Goal: Task Accomplishment & Management: Manage account settings

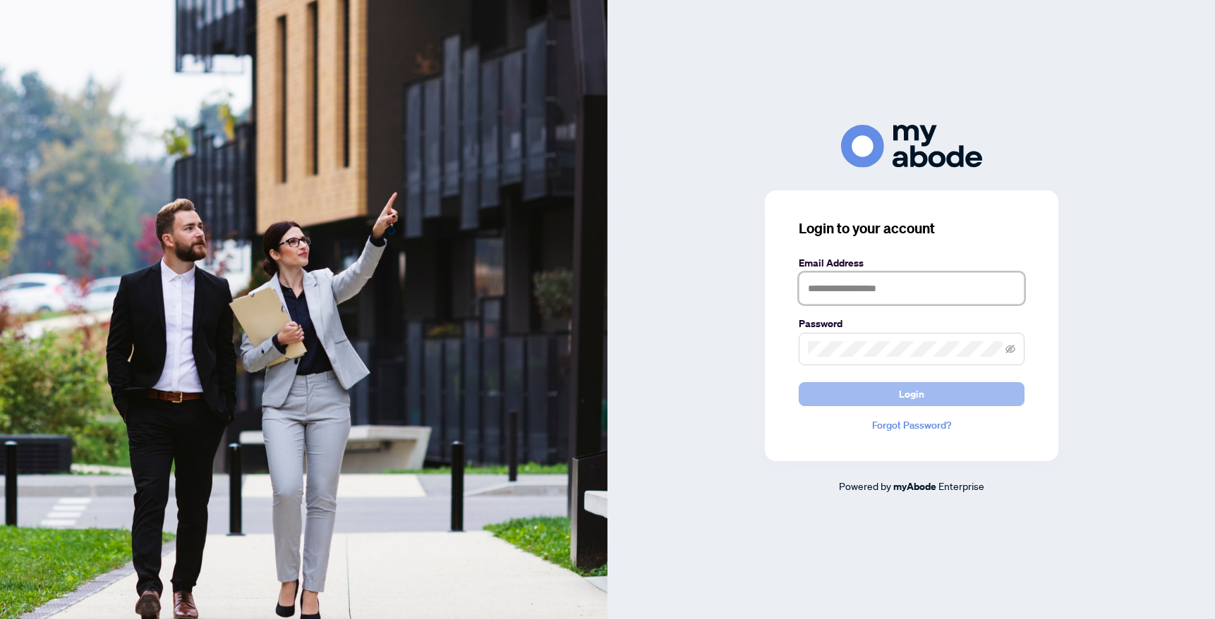
type input "**********"
click at [856, 386] on button "Login" at bounding box center [911, 394] width 226 height 24
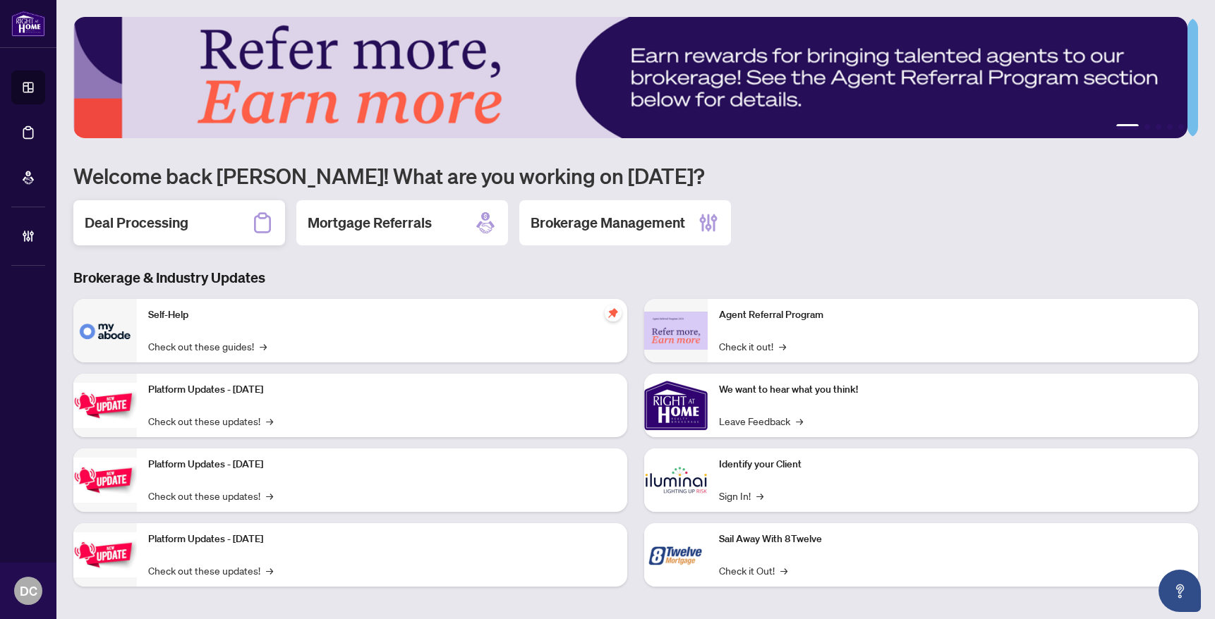
click at [143, 217] on h2 "Deal Processing" at bounding box center [137, 223] width 104 height 20
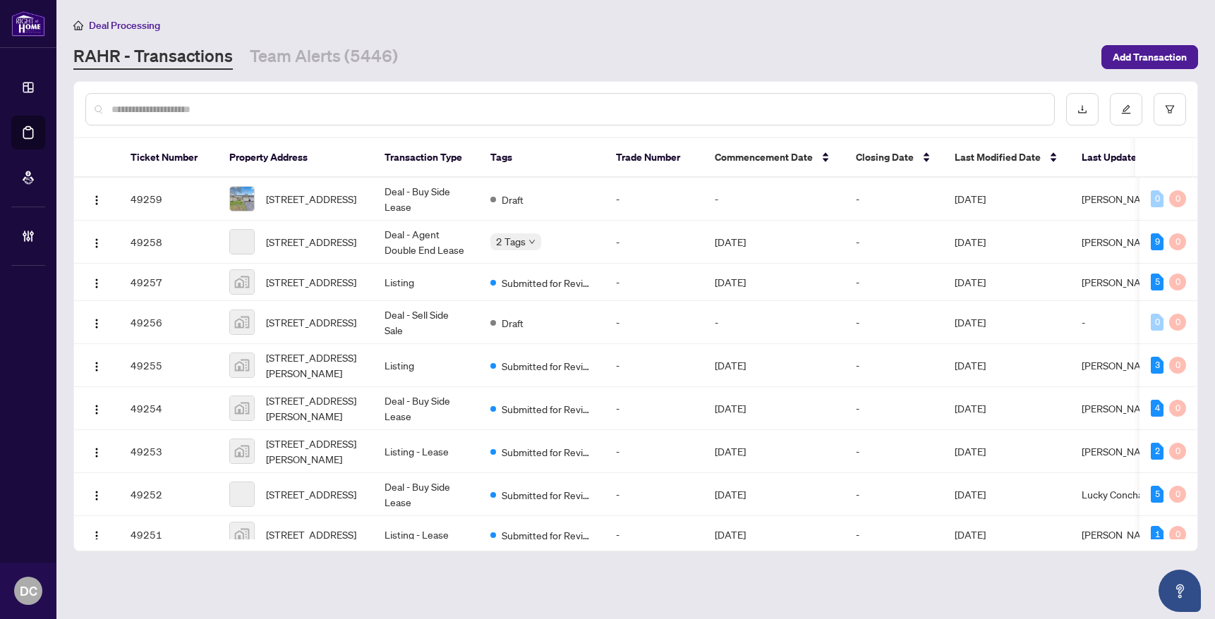
click at [360, 109] on input "text" at bounding box center [576, 110] width 931 height 16
paste input "*******"
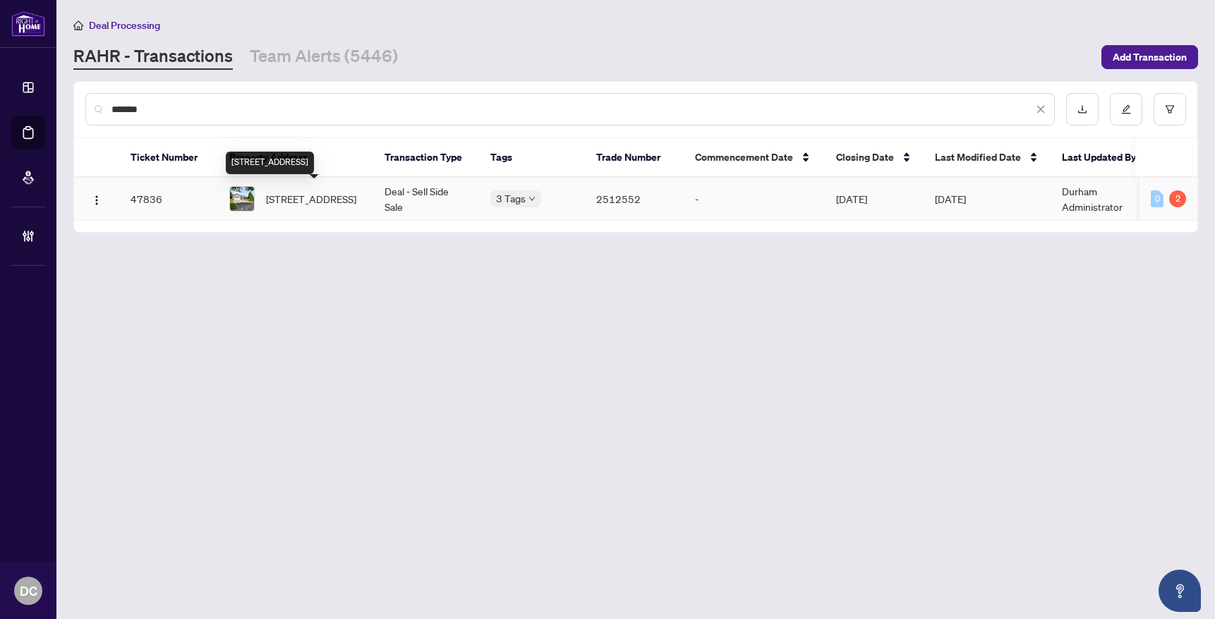
type input "*******"
click at [308, 206] on span "[STREET_ADDRESS]" at bounding box center [311, 199] width 90 height 16
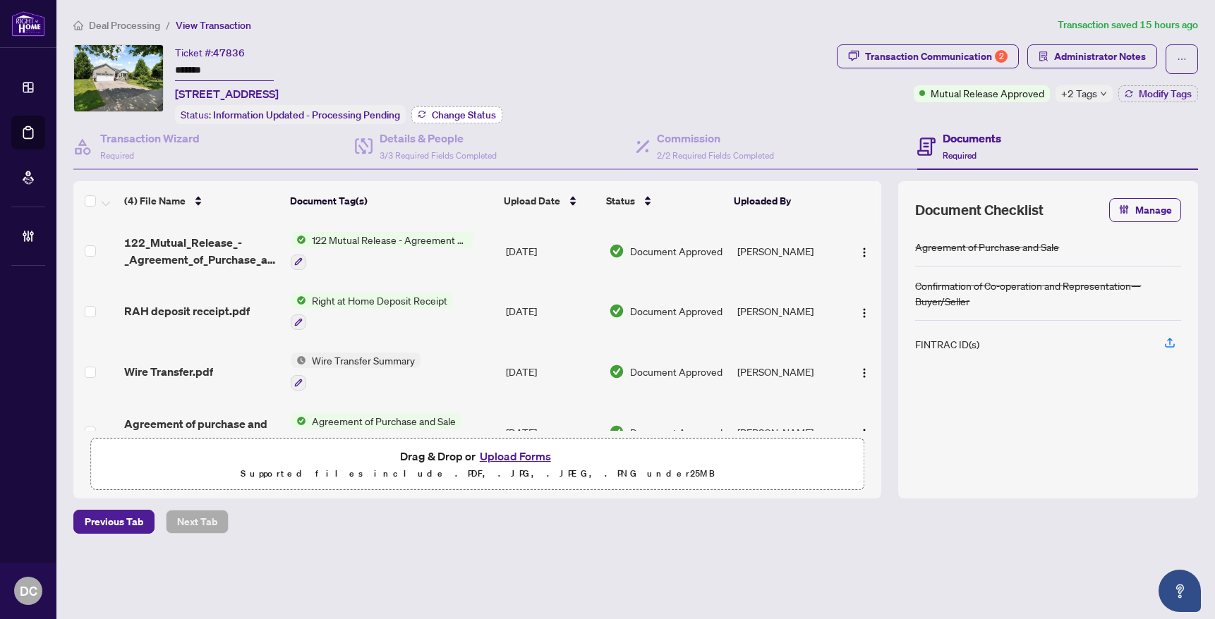
click at [449, 111] on span "Change Status" at bounding box center [464, 115] width 64 height 10
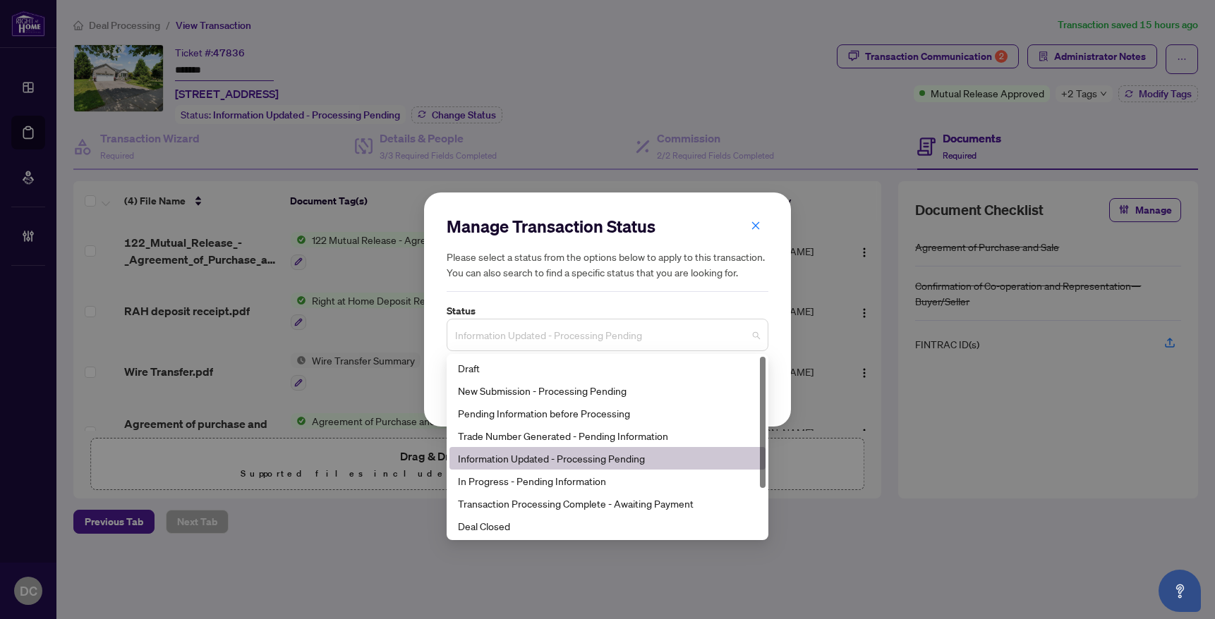
click at [626, 330] on span "Information Updated - Processing Pending" at bounding box center [607, 335] width 305 height 27
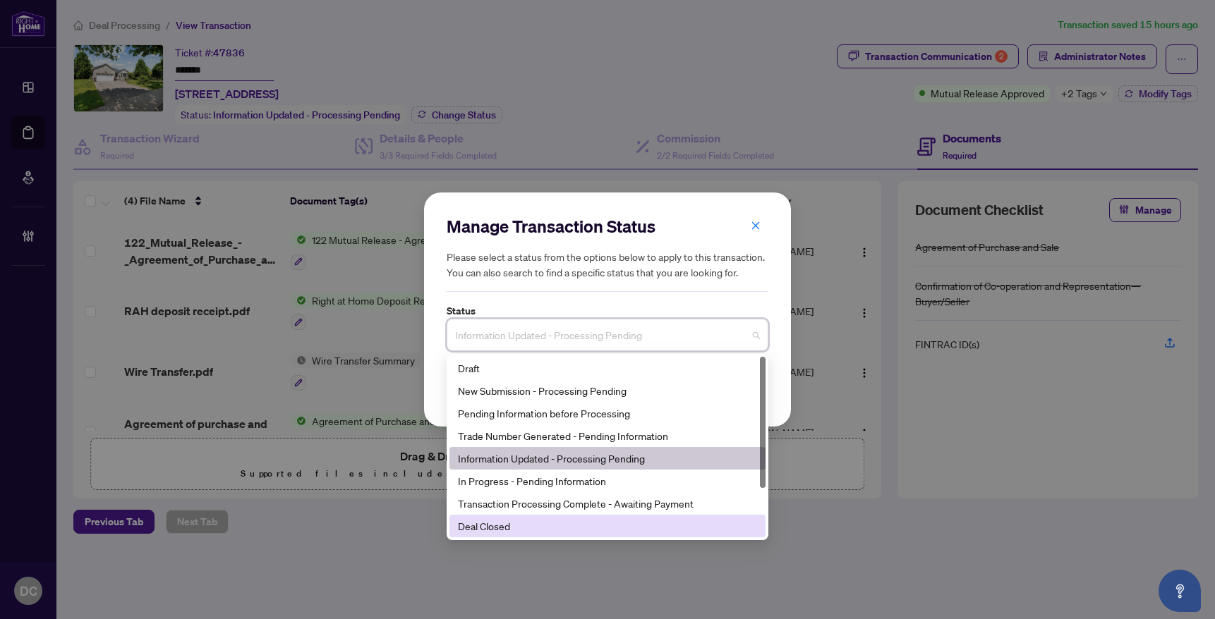
click at [518, 520] on div "Deal Closed" at bounding box center [607, 526] width 316 height 23
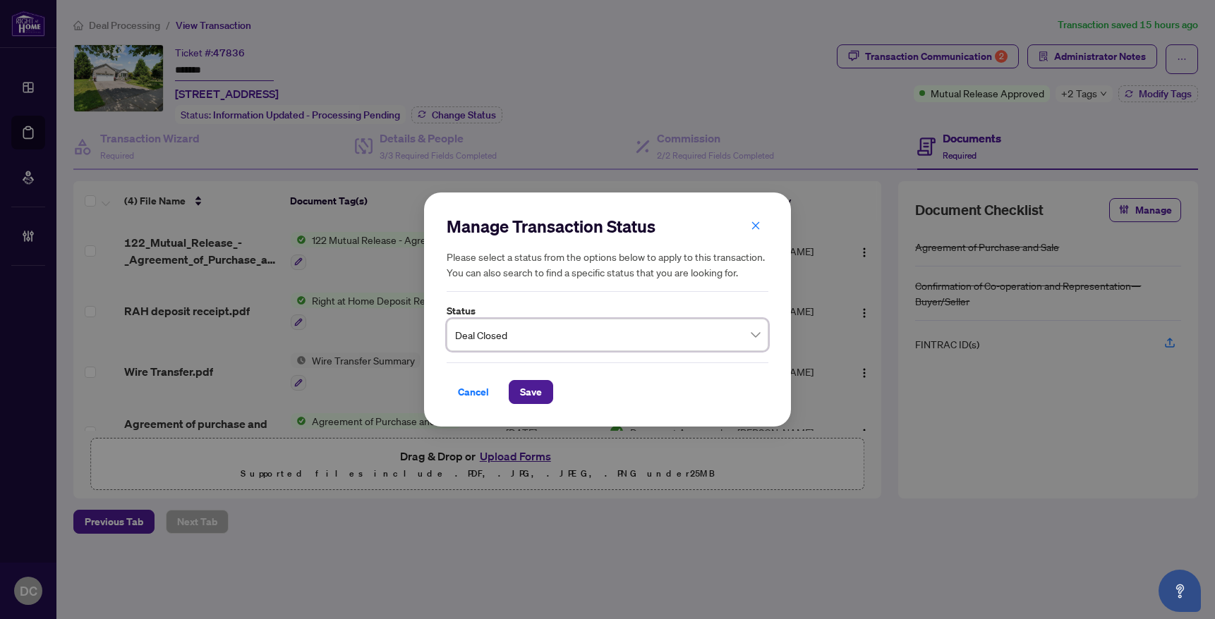
click at [544, 339] on span "Deal Closed" at bounding box center [607, 335] width 305 height 27
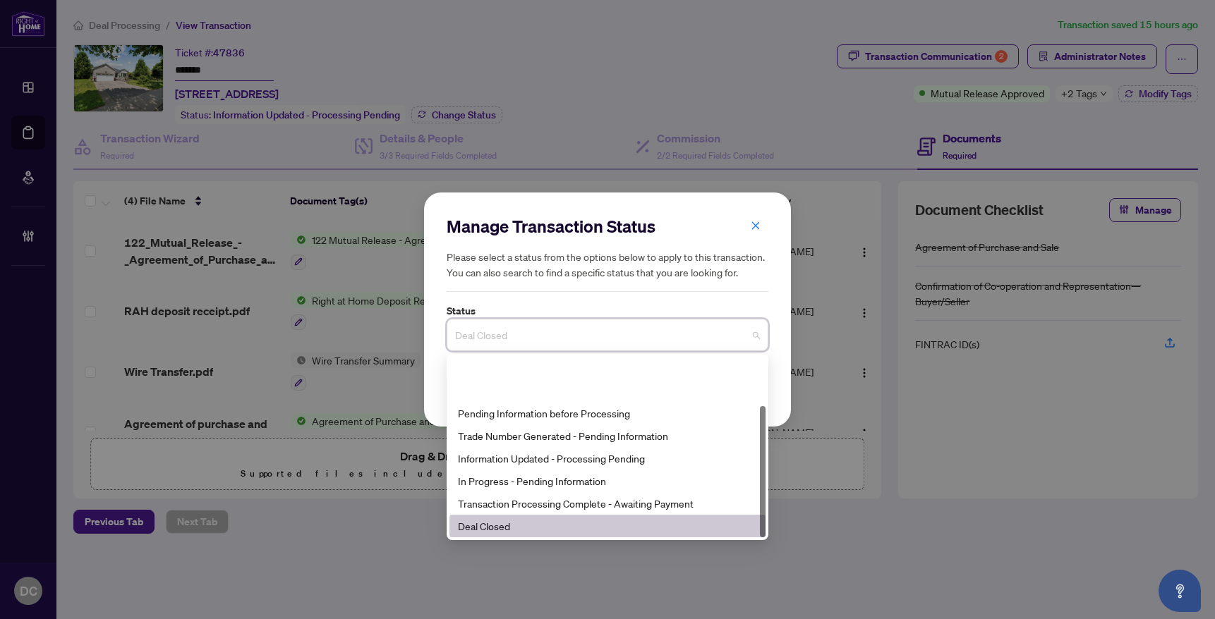
scroll to position [68, 0]
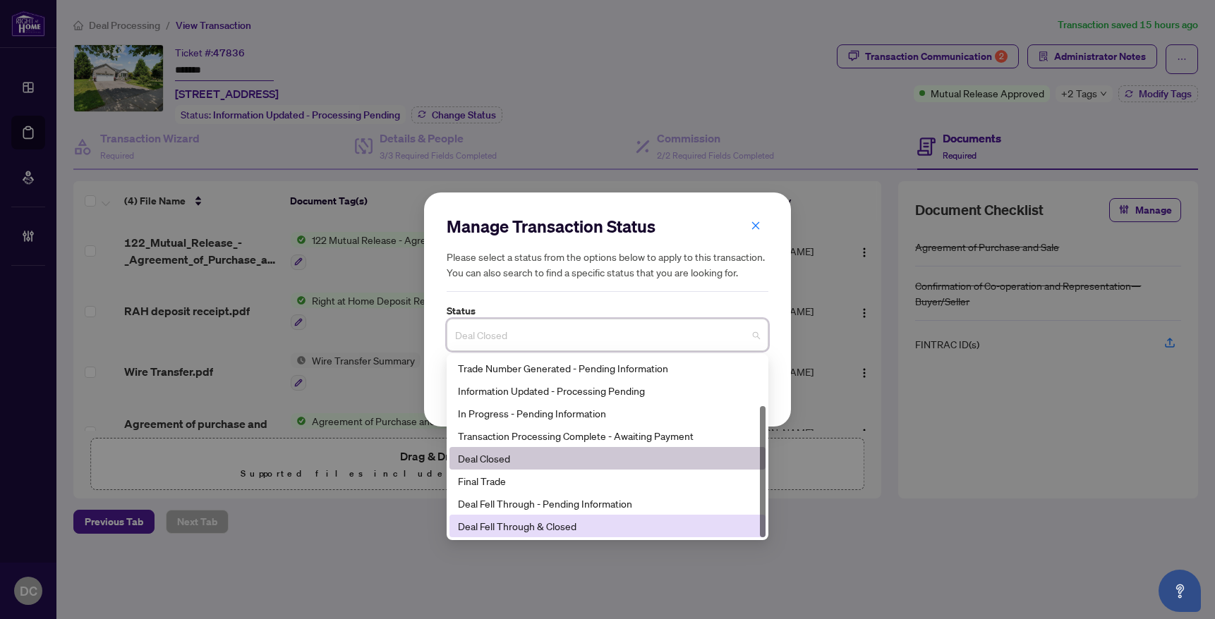
click at [516, 521] on div "Deal Fell Through & Closed" at bounding box center [607, 526] width 299 height 16
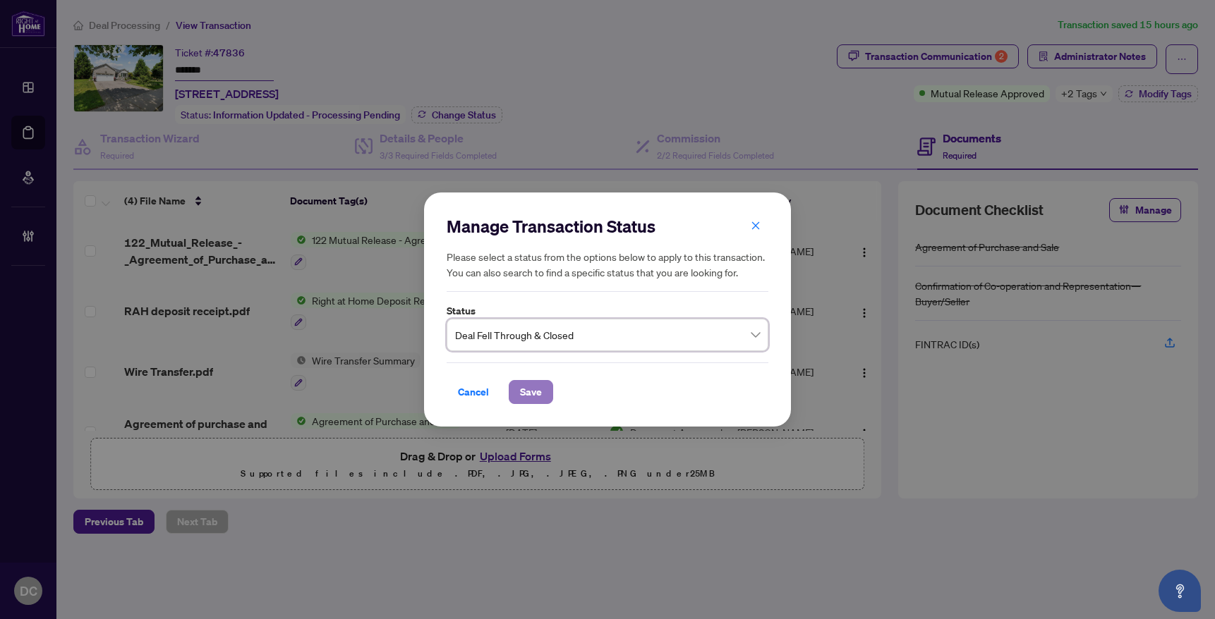
click at [535, 396] on span "Save" at bounding box center [531, 392] width 22 height 23
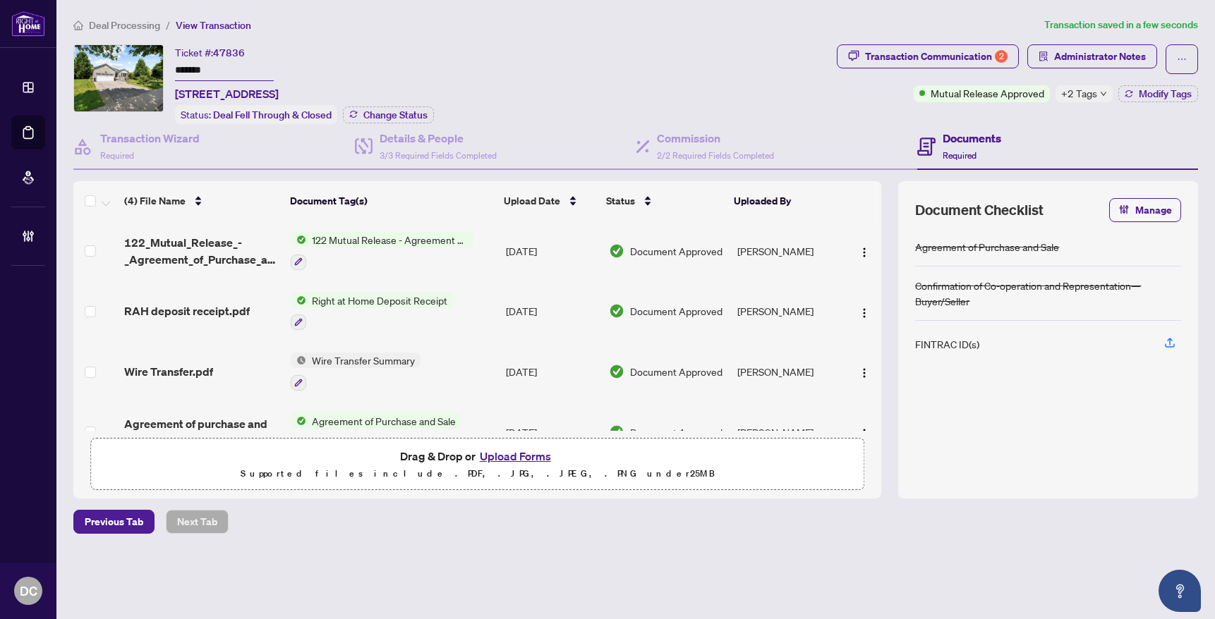
drag, startPoint x: 468, startPoint y: 255, endPoint x: 389, endPoint y: 248, distance: 80.1
click at [468, 255] on div at bounding box center [382, 261] width 183 height 17
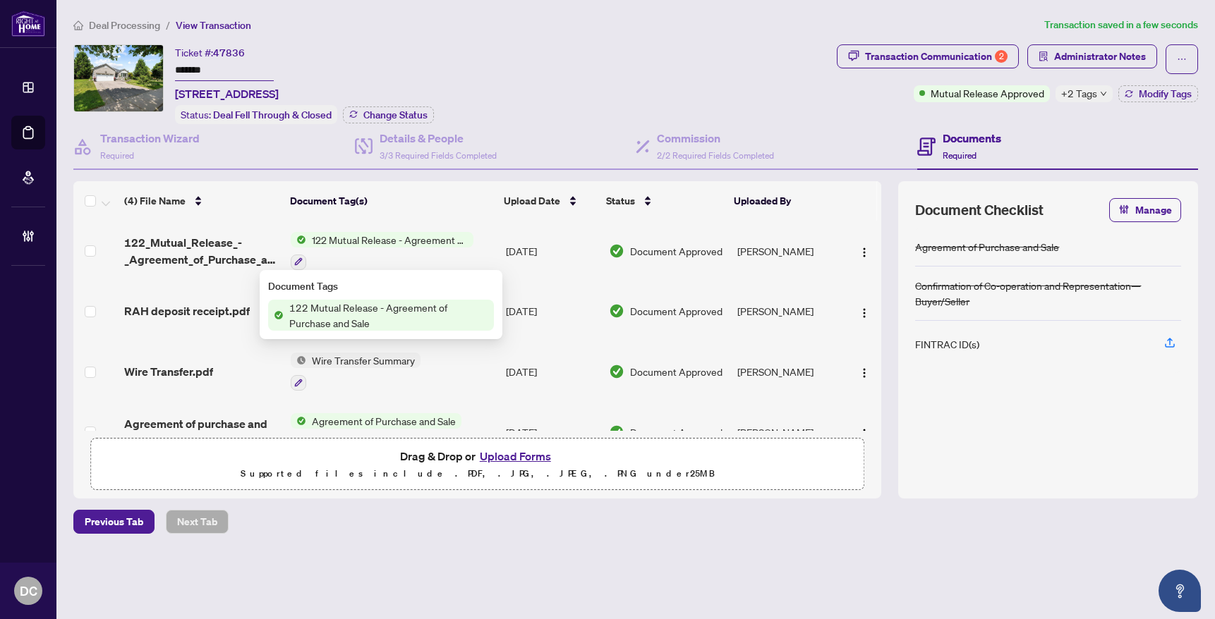
click at [213, 245] on span "122_Mutual_Release_-_Agreement_of_Purchase_and_Sale_-_PropTx-OREA 1 EXECUTED.pdf" at bounding box center [201, 251] width 155 height 34
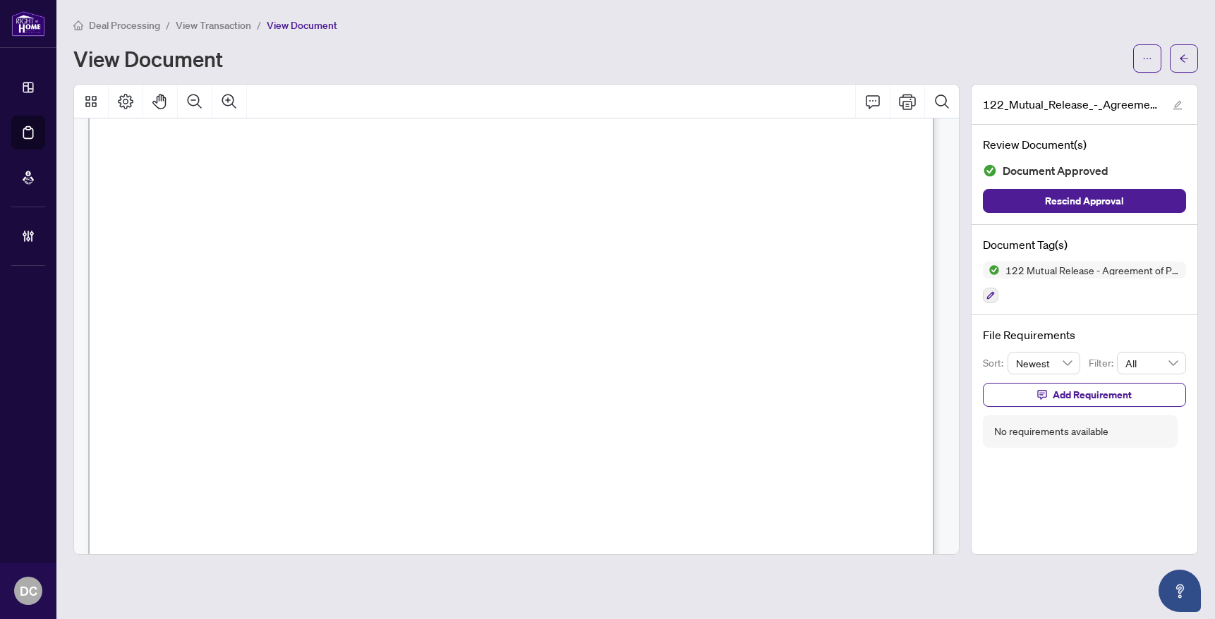
scroll to position [71, 0]
click at [1193, 57] on button "button" at bounding box center [1183, 58] width 28 height 28
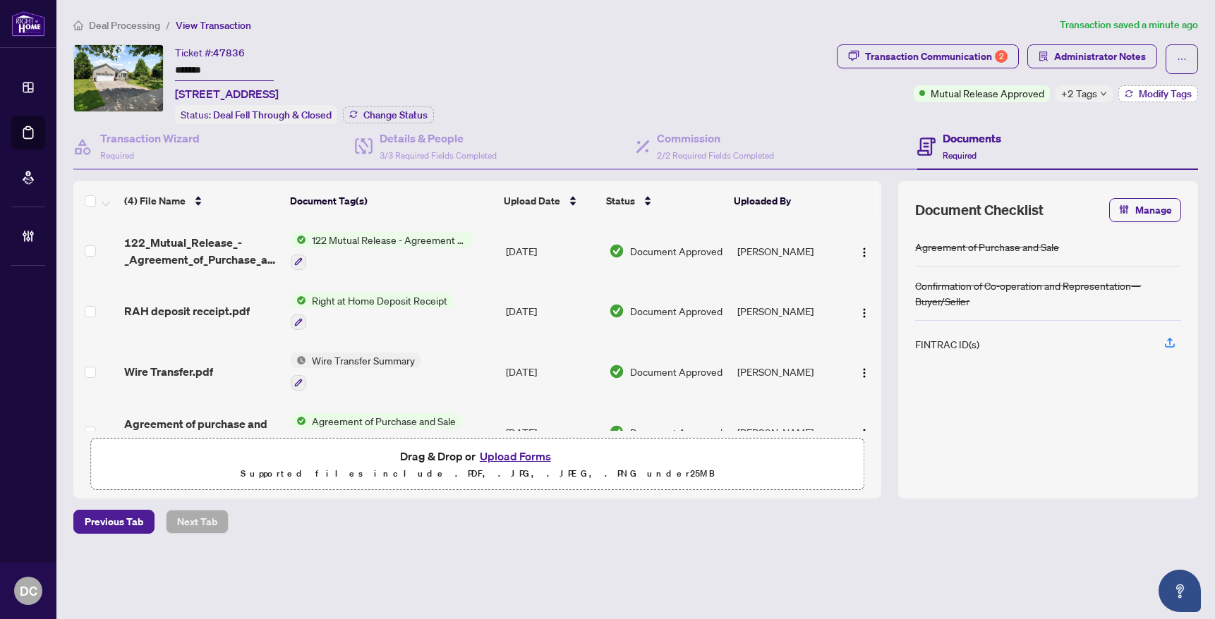
click at [1144, 95] on span "Modify Tags" at bounding box center [1164, 94] width 53 height 10
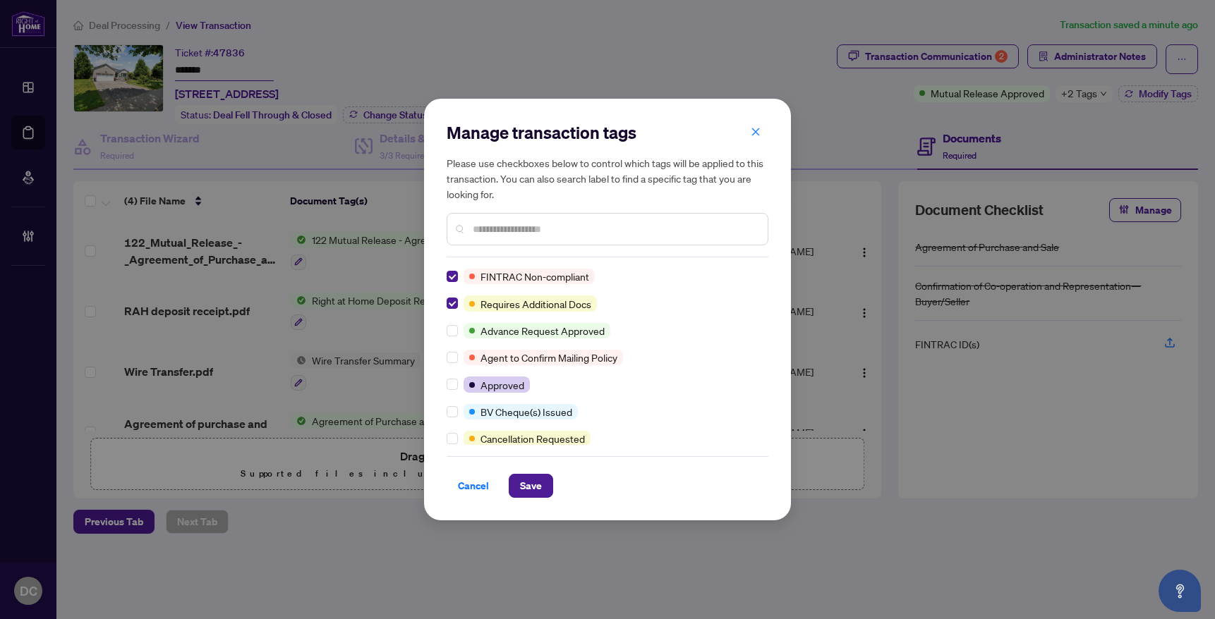
click at [503, 230] on input "text" at bounding box center [615, 229] width 284 height 16
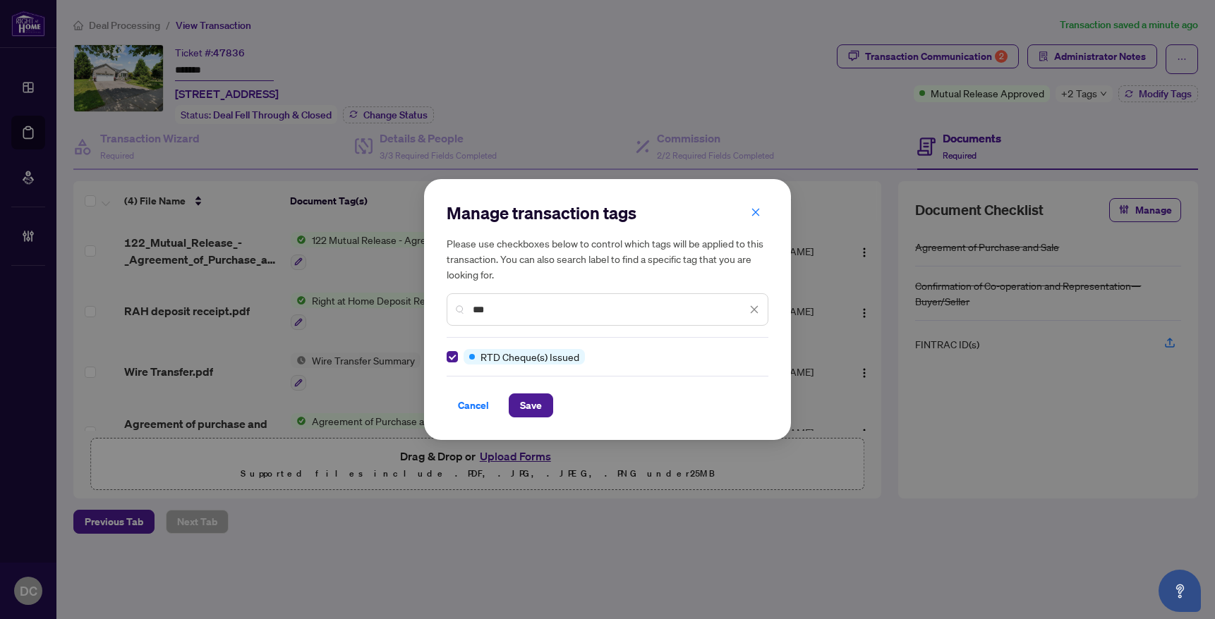
drag, startPoint x: 556, startPoint y: 308, endPoint x: 385, endPoint y: 306, distance: 170.7
click at [385, 306] on div "Manage transaction tags Please use checkboxes below to control which tags will …" at bounding box center [607, 309] width 1215 height 619
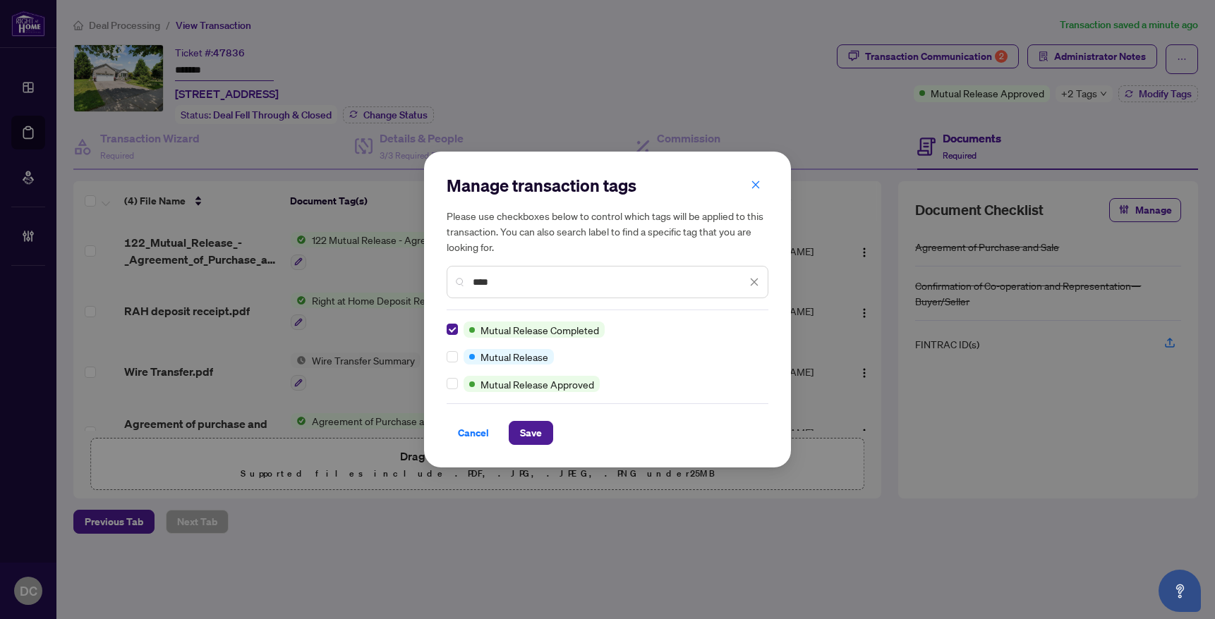
drag, startPoint x: 513, startPoint y: 288, endPoint x: 357, endPoint y: 281, distance: 156.7
click at [357, 281] on div "Manage transaction tags Please use checkboxes below to control which tags will …" at bounding box center [607, 309] width 1215 height 619
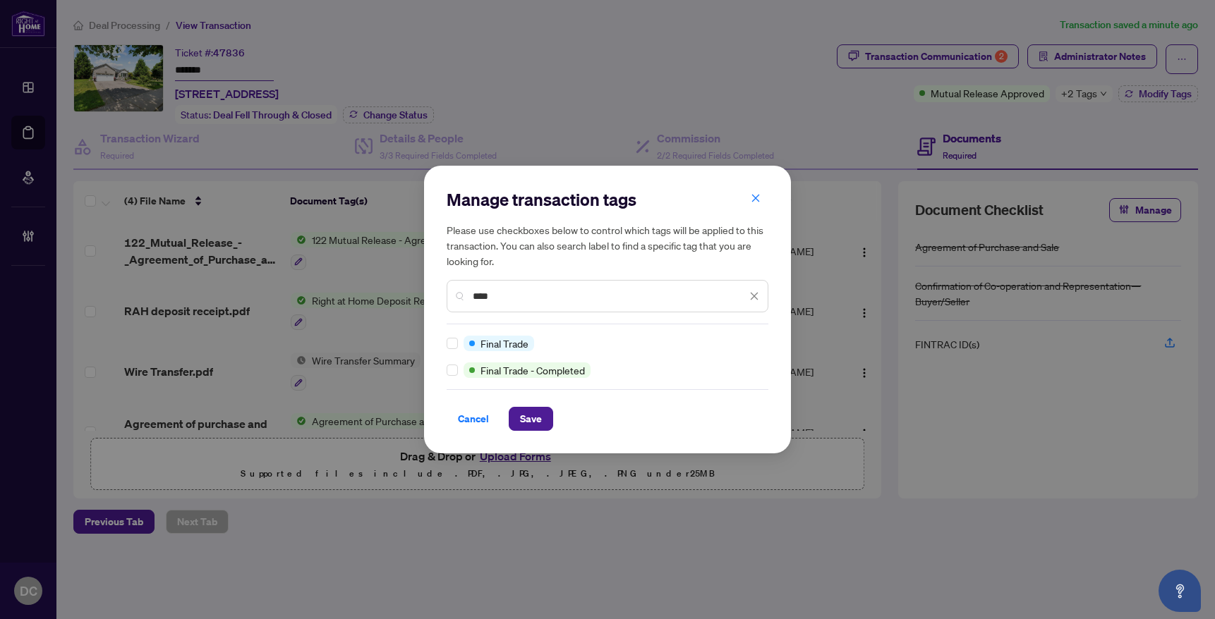
type input "****"
drag, startPoint x: 531, startPoint y: 418, endPoint x: 560, endPoint y: 384, distance: 44.5
click at [532, 418] on span "Save" at bounding box center [531, 419] width 22 height 23
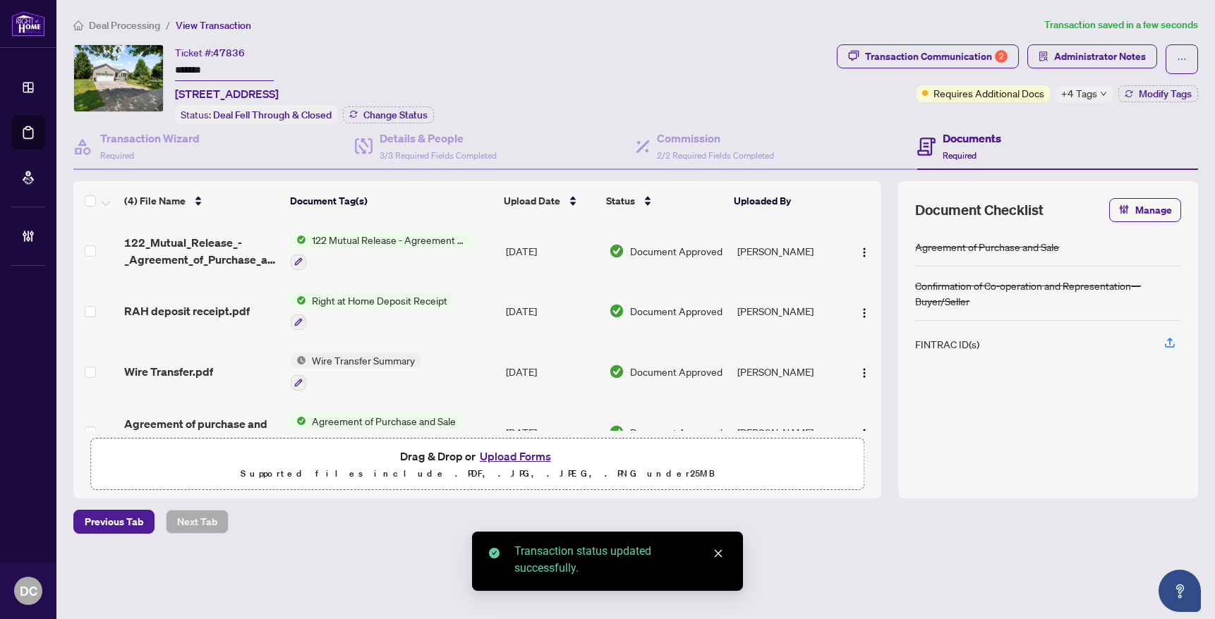
click at [130, 30] on li "Deal Processing" at bounding box center [116, 25] width 87 height 16
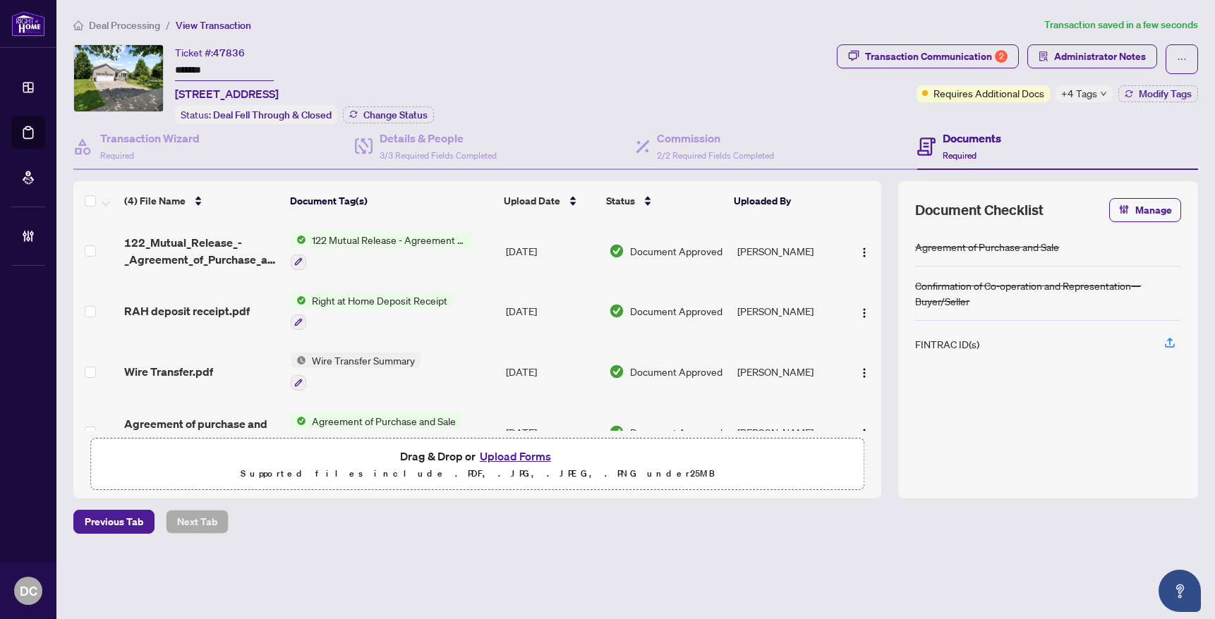
click at [121, 23] on span "Deal Processing" at bounding box center [124, 25] width 71 height 13
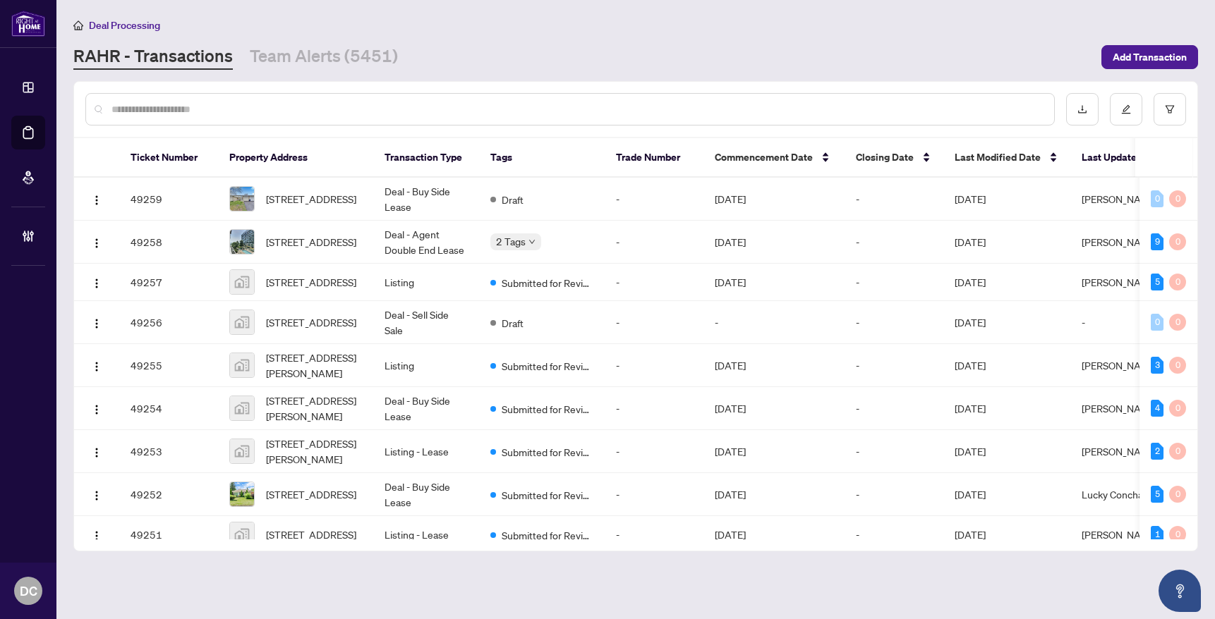
click at [451, 103] on input "text" at bounding box center [576, 110] width 931 height 16
paste input "*******"
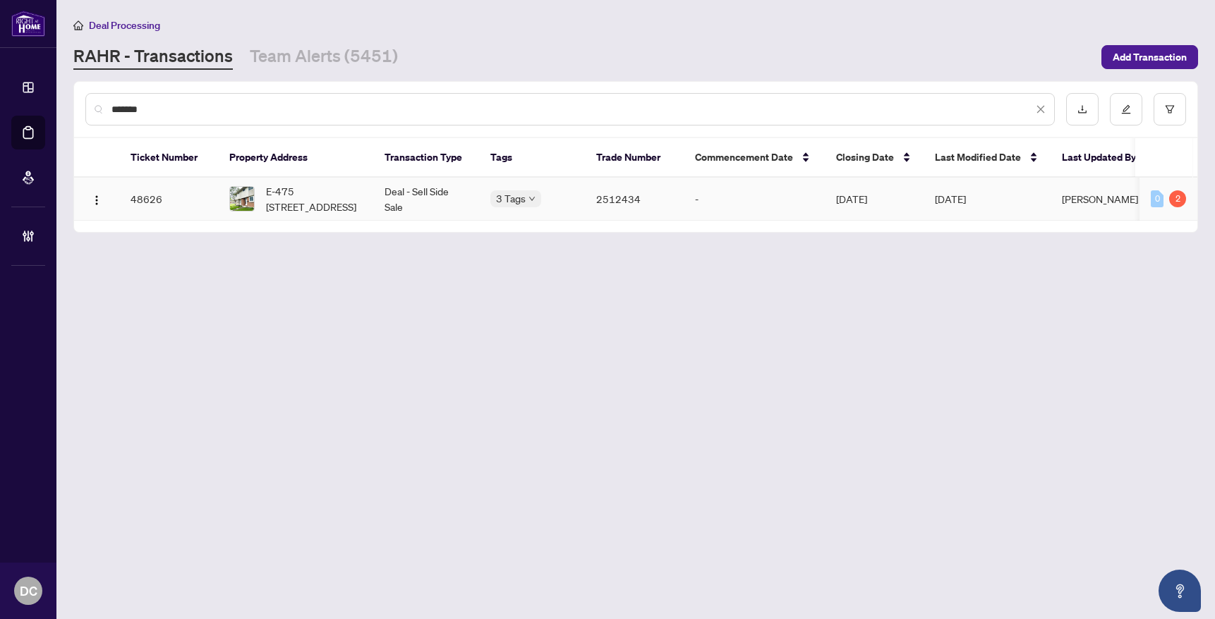
type input "*******"
click at [296, 203] on span "E-475 MOODIE Dr, Ottawa, Ontario K2H 8T7, Canada" at bounding box center [314, 198] width 96 height 31
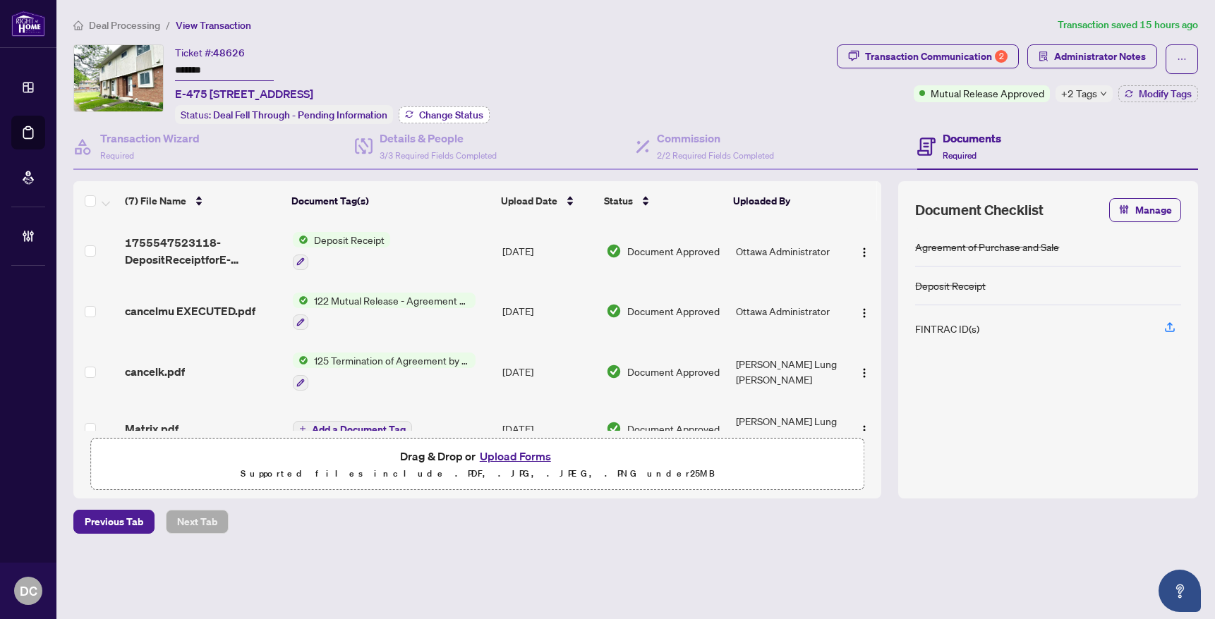
click at [429, 111] on span "Change Status" at bounding box center [451, 115] width 64 height 10
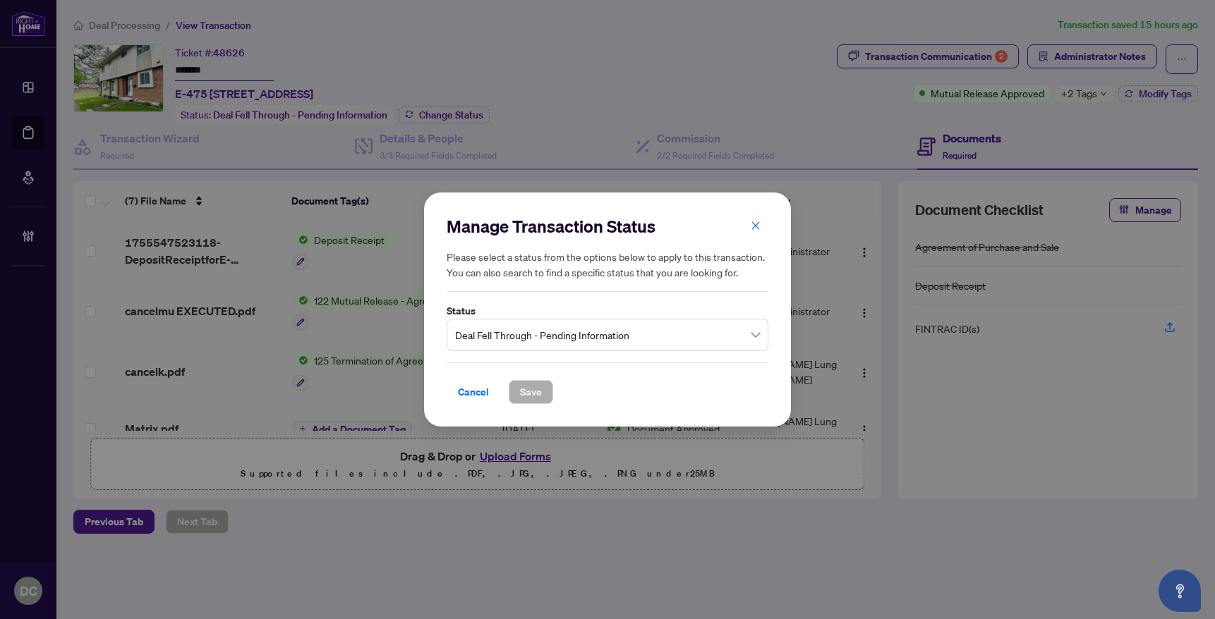
click at [514, 333] on span "Deal Fell Through - Pending Information" at bounding box center [607, 335] width 305 height 27
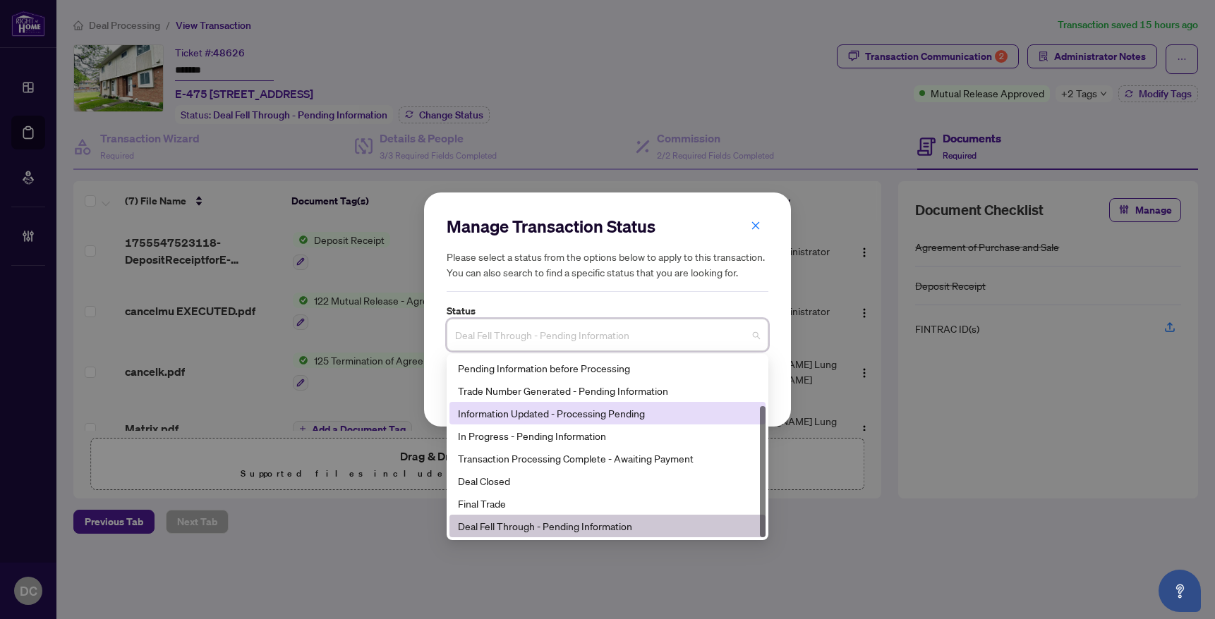
scroll to position [68, 0]
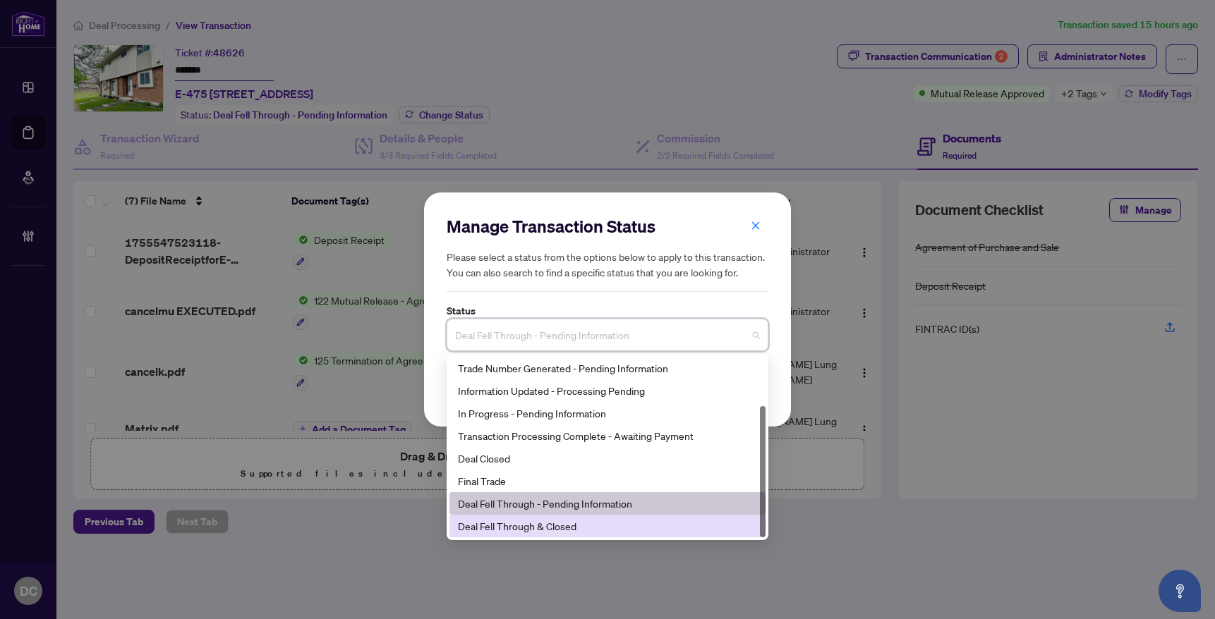
click at [488, 534] on div "Deal Fell Through & Closed" at bounding box center [607, 526] width 316 height 23
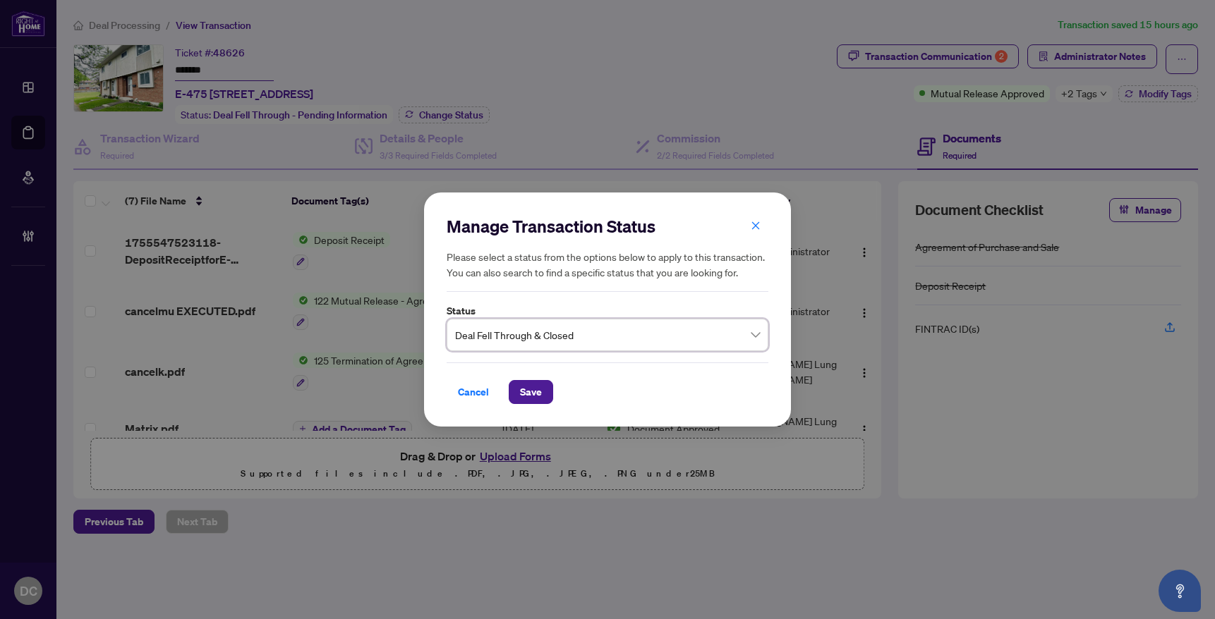
click at [537, 408] on div "Manage Transaction Status Please select a status from the options below to appl…" at bounding box center [607, 310] width 367 height 234
click at [537, 403] on button "Save" at bounding box center [531, 392] width 44 height 24
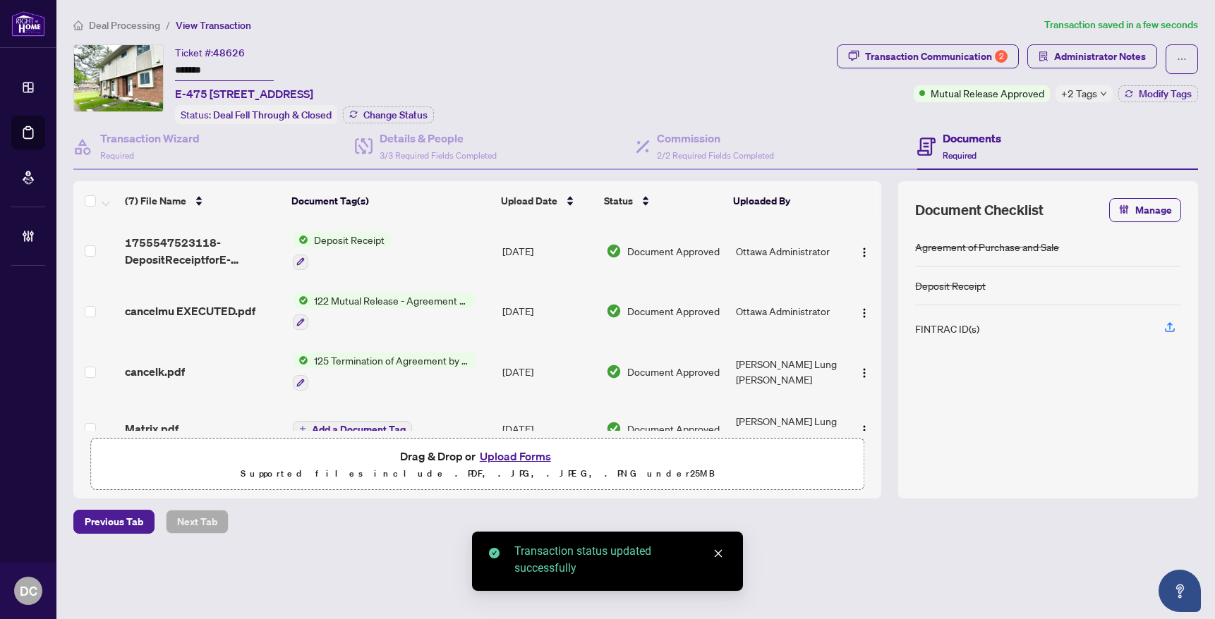
click at [475, 310] on td "122 Mutual Release - Agreement of Purchase and Sale" at bounding box center [391, 311] width 209 height 61
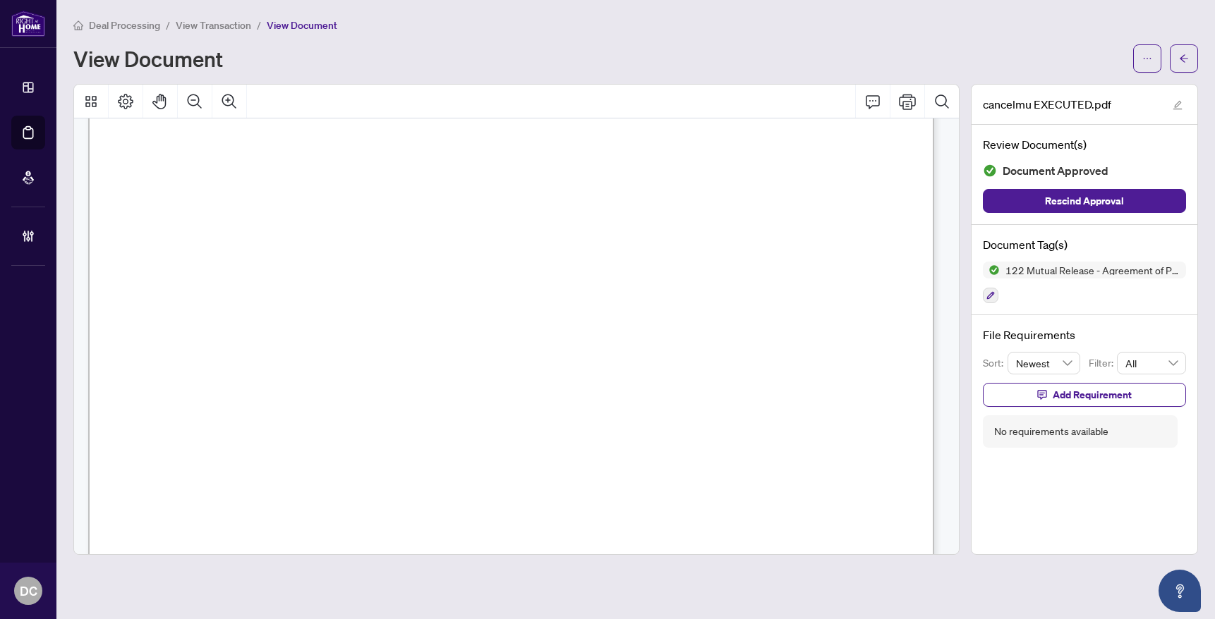
scroll to position [212, 0]
click at [1198, 63] on main "Deal Processing / View Transaction / View Document View Document cancelmu EXECU…" at bounding box center [635, 309] width 1158 height 619
click at [1190, 67] on button "button" at bounding box center [1183, 58] width 28 height 28
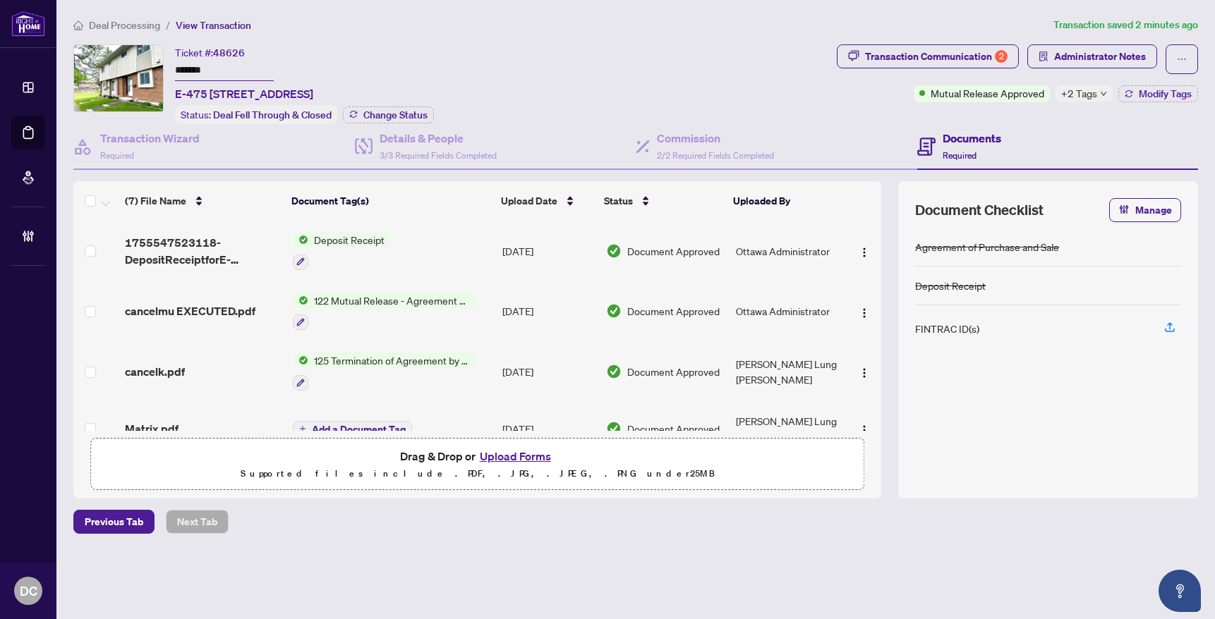
drag, startPoint x: 1152, startPoint y: 97, endPoint x: 1095, endPoint y: 100, distance: 57.2
click at [1095, 100] on div "Mutual Release Approved +2 Tags Modify Tags" at bounding box center [1055, 93] width 284 height 17
click at [1093, 93] on span "+2 Tags" at bounding box center [1079, 93] width 36 height 16
click at [1031, 118] on div "Transaction Communication 2 Administrator Notes Mutual Release Approved +2 Tags…" at bounding box center [1017, 84] width 367 height 80
click at [1152, 95] on span "Modify Tags" at bounding box center [1164, 94] width 53 height 10
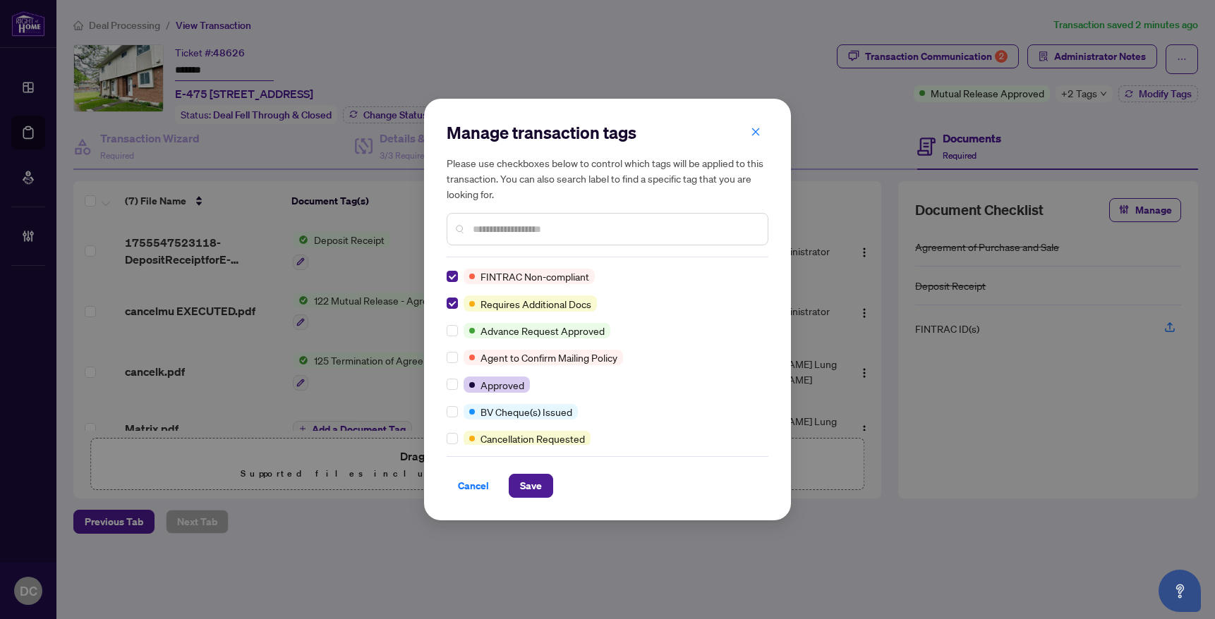
click at [512, 231] on input "text" at bounding box center [615, 229] width 284 height 16
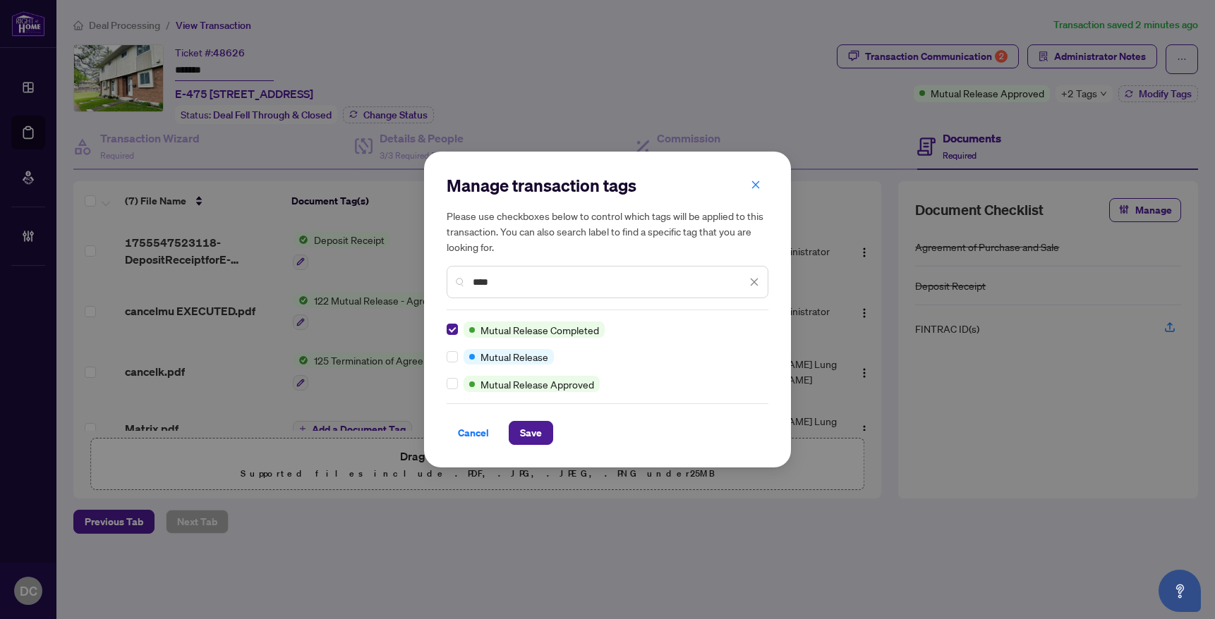
drag, startPoint x: 530, startPoint y: 285, endPoint x: 431, endPoint y: 276, distance: 99.8
click at [431, 276] on div "Manage transaction tags Please use checkboxes below to control which tags will …" at bounding box center [607, 309] width 367 height 315
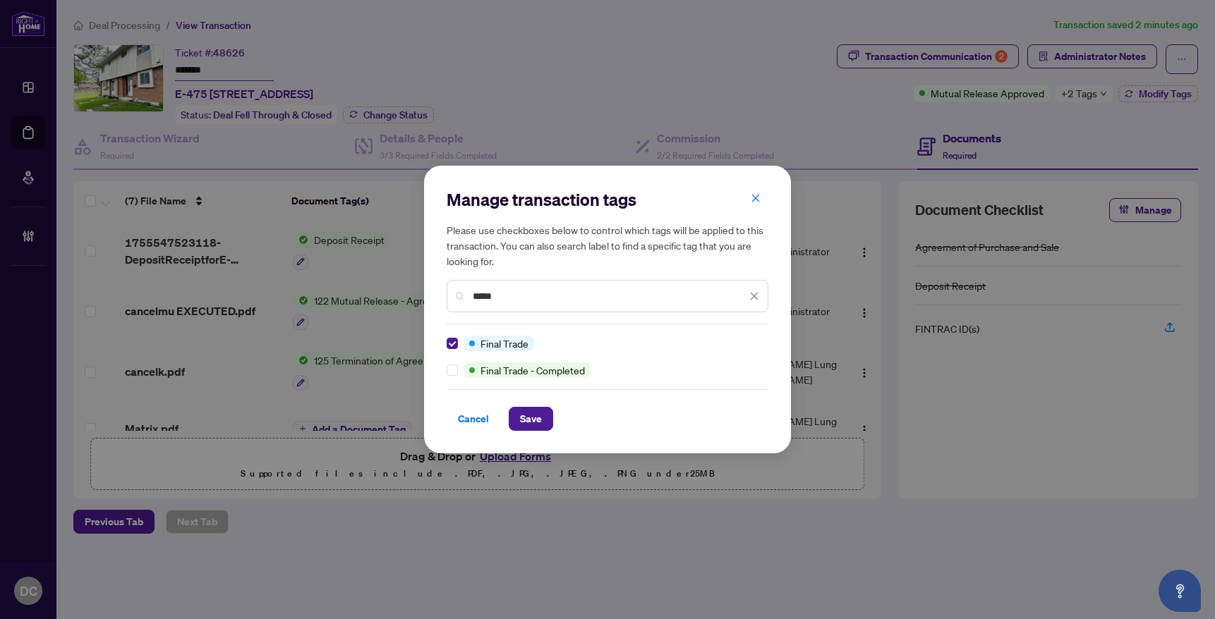
drag, startPoint x: 505, startPoint y: 296, endPoint x: 436, endPoint y: 300, distance: 69.2
click at [436, 300] on div "Manage transaction tags Please use checkboxes below to control which tags will …" at bounding box center [607, 310] width 367 height 288
type input "***"
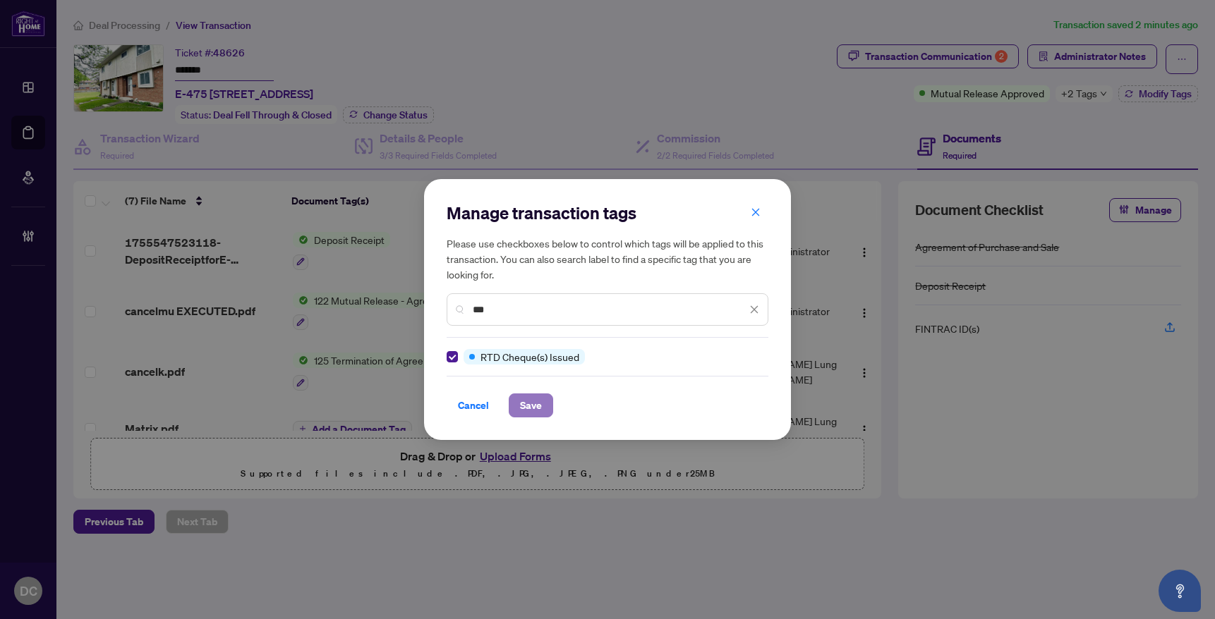
click at [536, 401] on span "Save" at bounding box center [531, 405] width 22 height 23
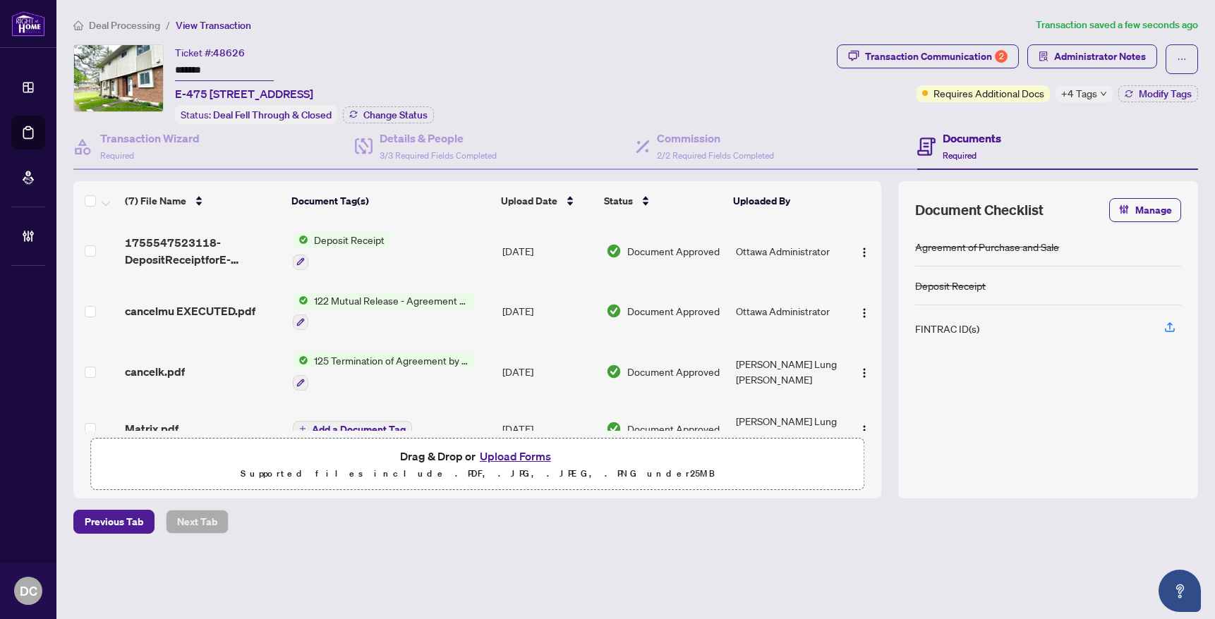
click at [1103, 96] on icon "down" at bounding box center [1103, 93] width 7 height 7
click at [710, 71] on div "Ticket #: 48626 ******* E-475 MOODIE Dr, Ottawa, Ontario K2H 8T7, Canada Status…" at bounding box center [452, 84] width 758 height 80
click at [126, 25] on span "Deal Processing" at bounding box center [124, 25] width 71 height 13
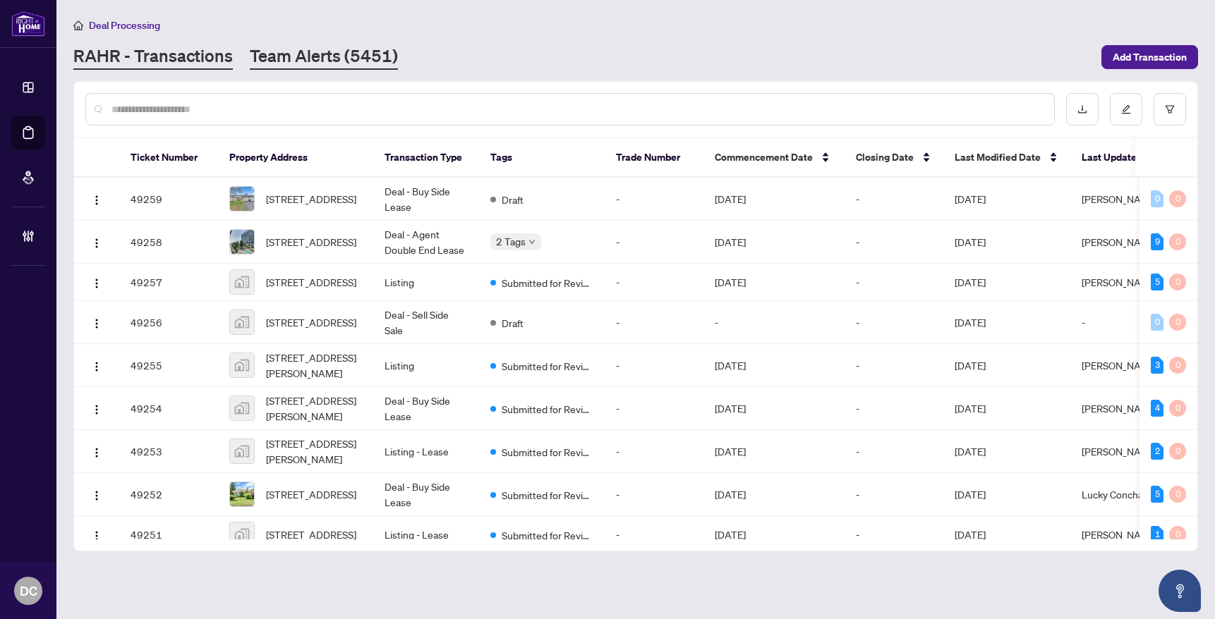
click at [372, 61] on link "Team Alerts (5451)" at bounding box center [324, 56] width 148 height 25
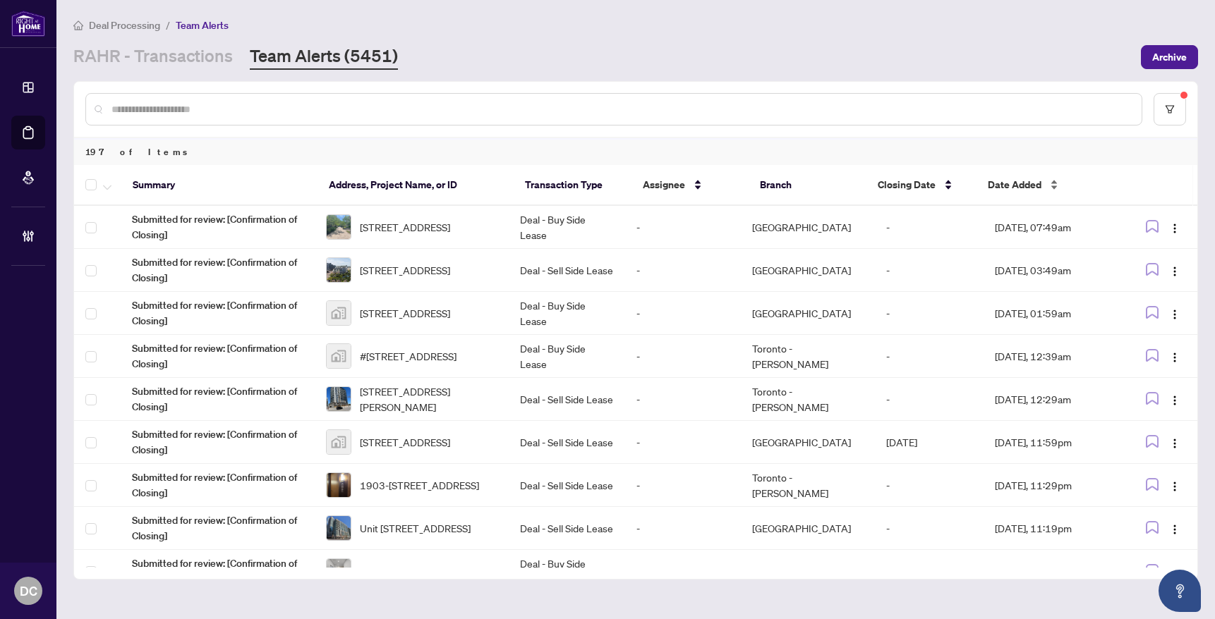
click at [1030, 182] on span "Date Added" at bounding box center [1014, 185] width 54 height 16
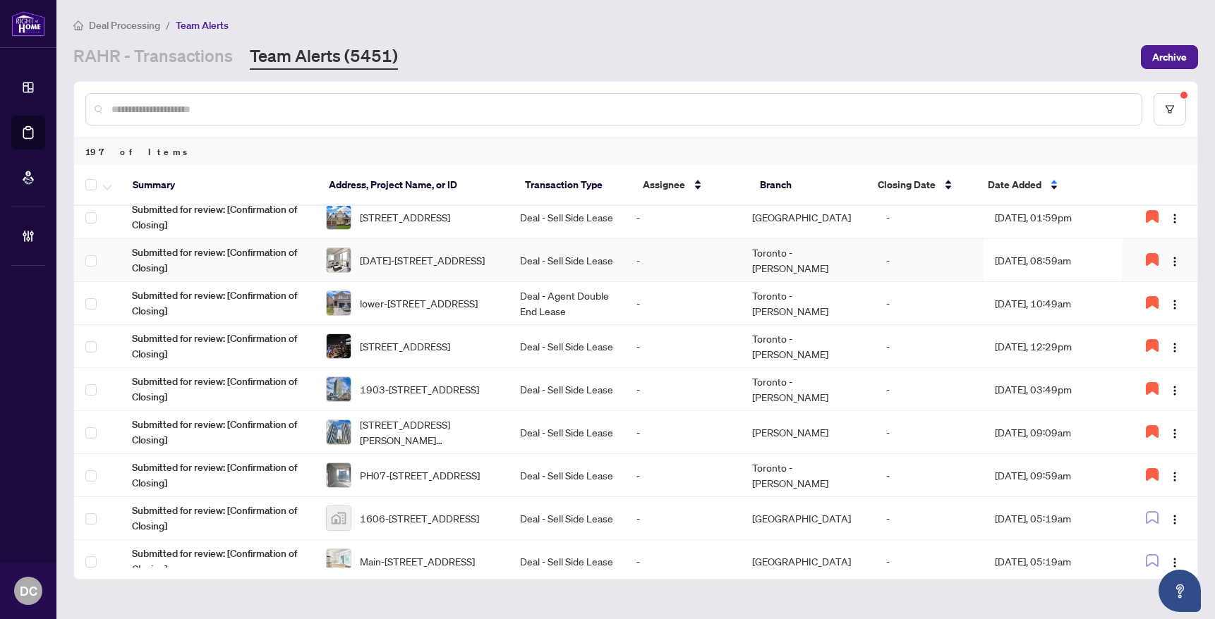
scroll to position [71, 0]
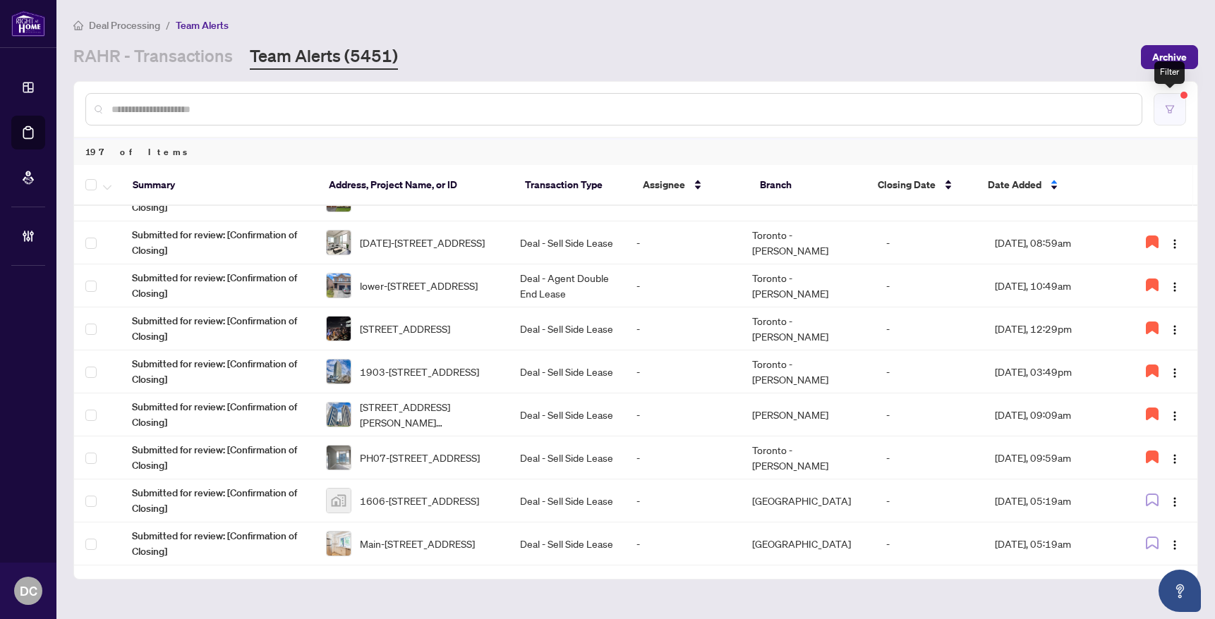
click at [1171, 102] on button "button" at bounding box center [1169, 109] width 32 height 32
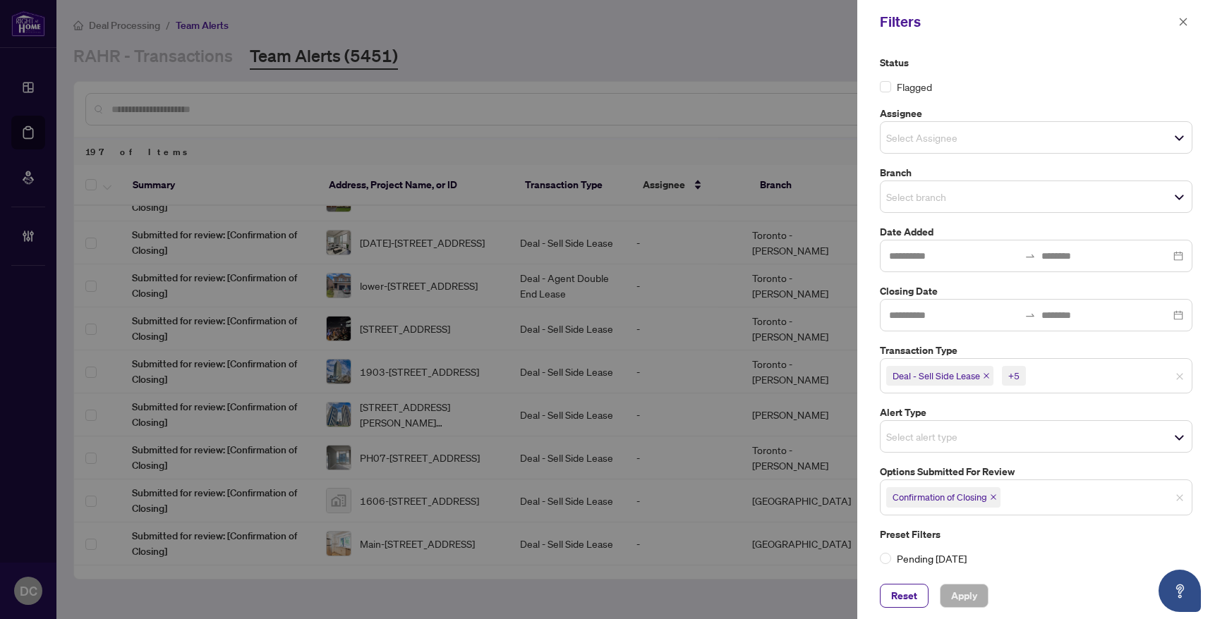
click at [993, 497] on icon "close" at bounding box center [993, 497] width 7 height 7
click at [1020, 498] on span "Select options submitted for review" at bounding box center [1035, 496] width 311 height 20
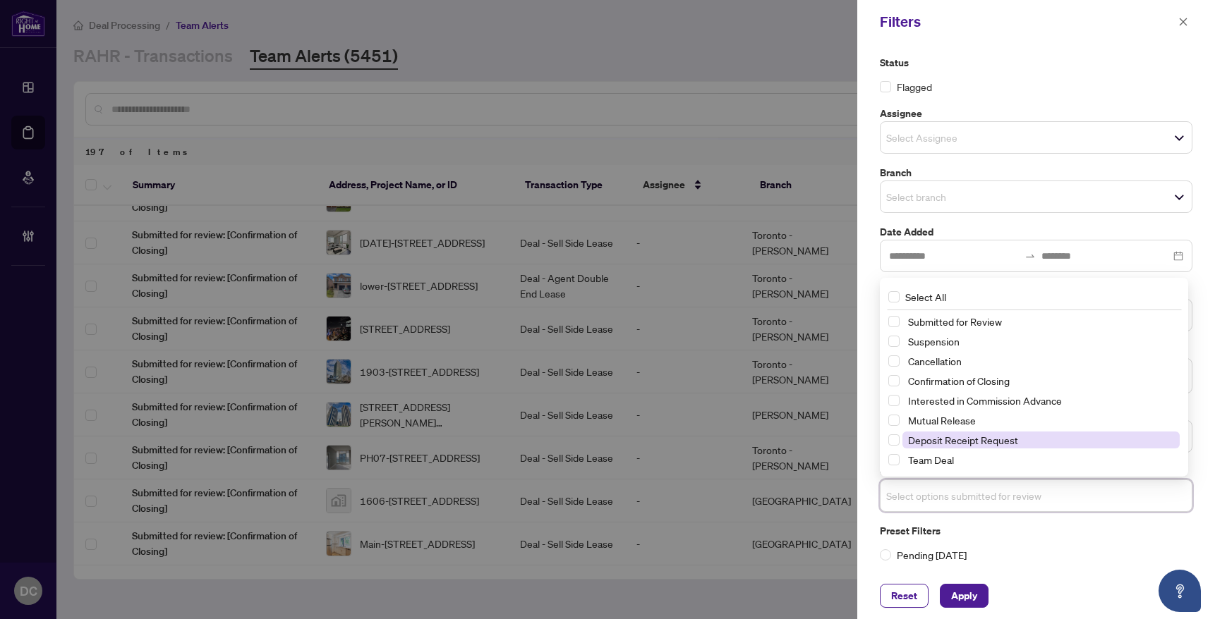
click at [1017, 443] on span "Deposit Receipt Request" at bounding box center [1040, 440] width 277 height 17
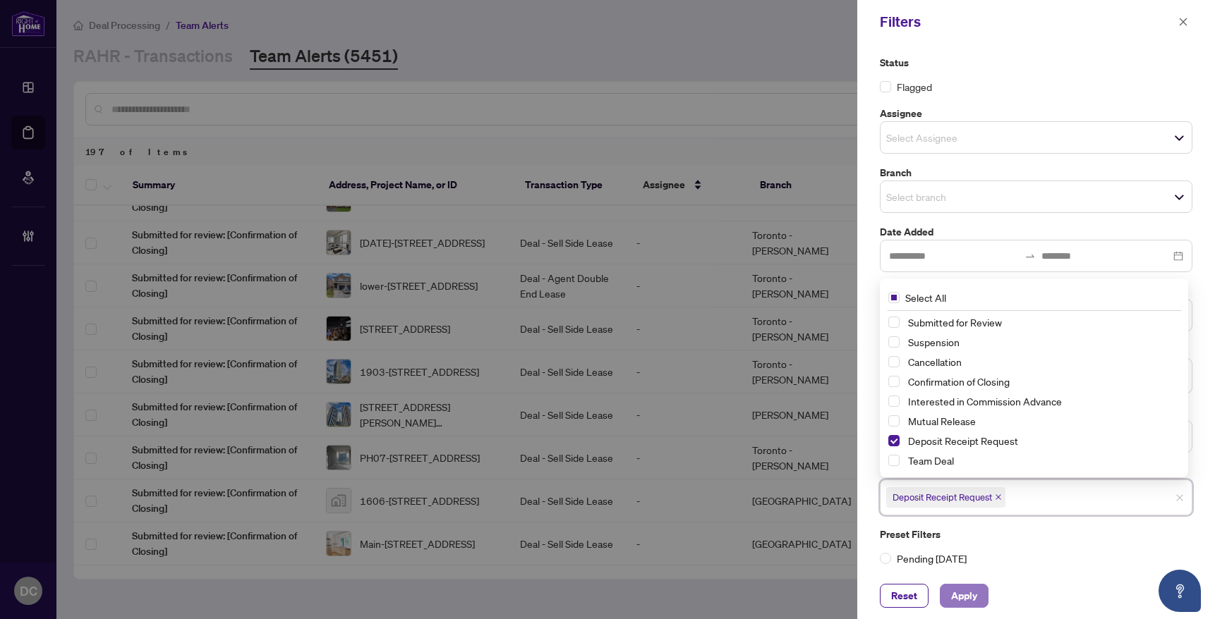
click at [961, 591] on span "Apply" at bounding box center [964, 596] width 26 height 23
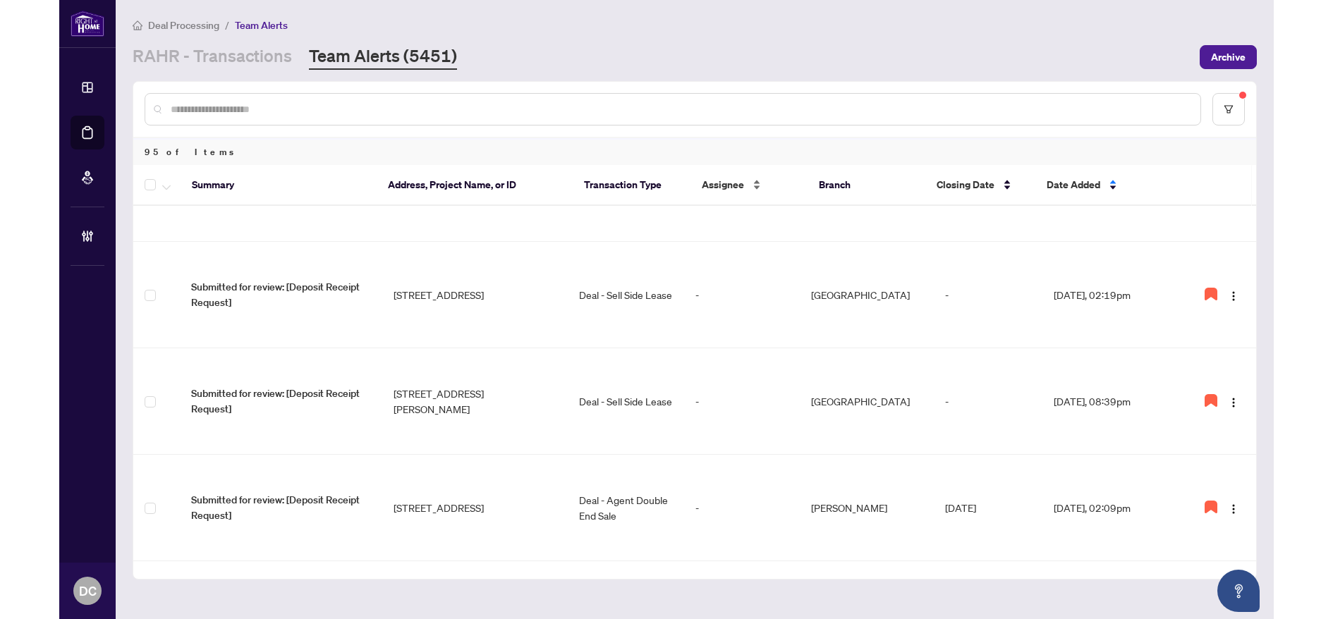
scroll to position [0, 0]
